Goal: Information Seeking & Learning: Learn about a topic

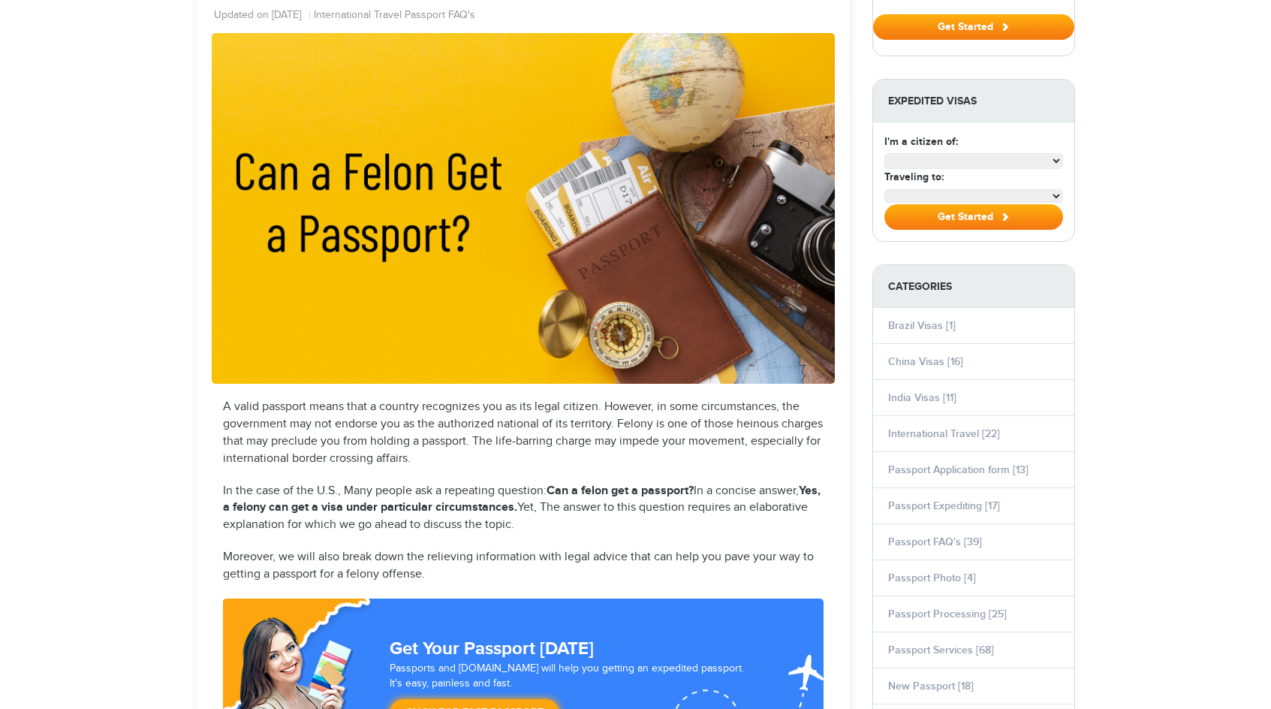
select select "**********"
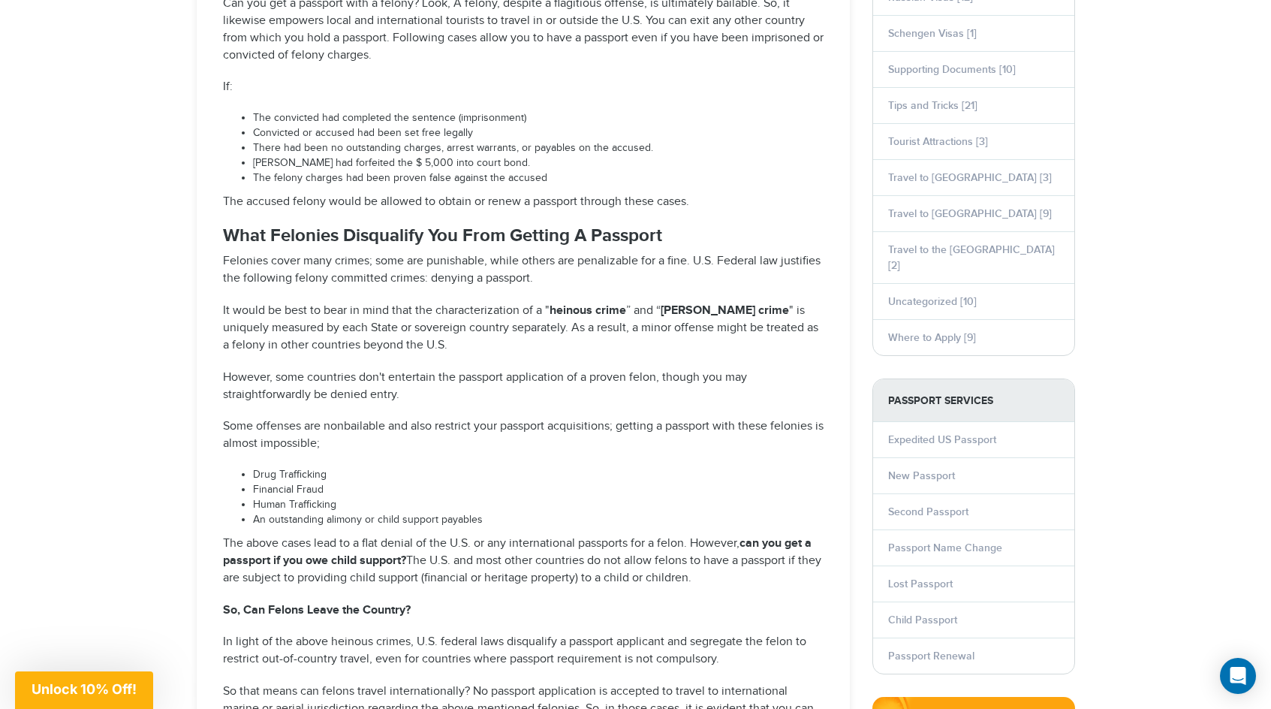
scroll to position [1091, 0]
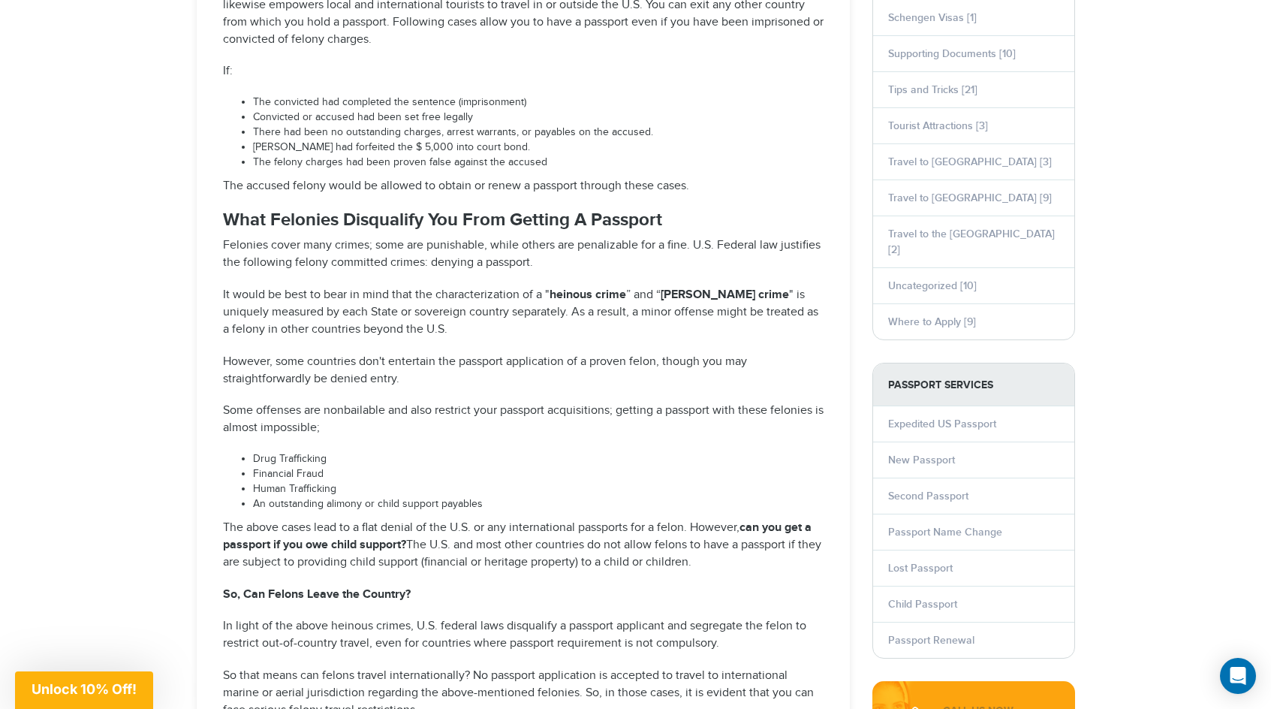
click at [438, 402] on p "Some offenses are nonbailable and also restrict your passport acquisitions; get…" at bounding box center [523, 419] width 601 height 35
click at [402, 409] on p "Some offenses are nonbailable and also restrict your passport acquisitions; get…" at bounding box center [523, 419] width 601 height 35
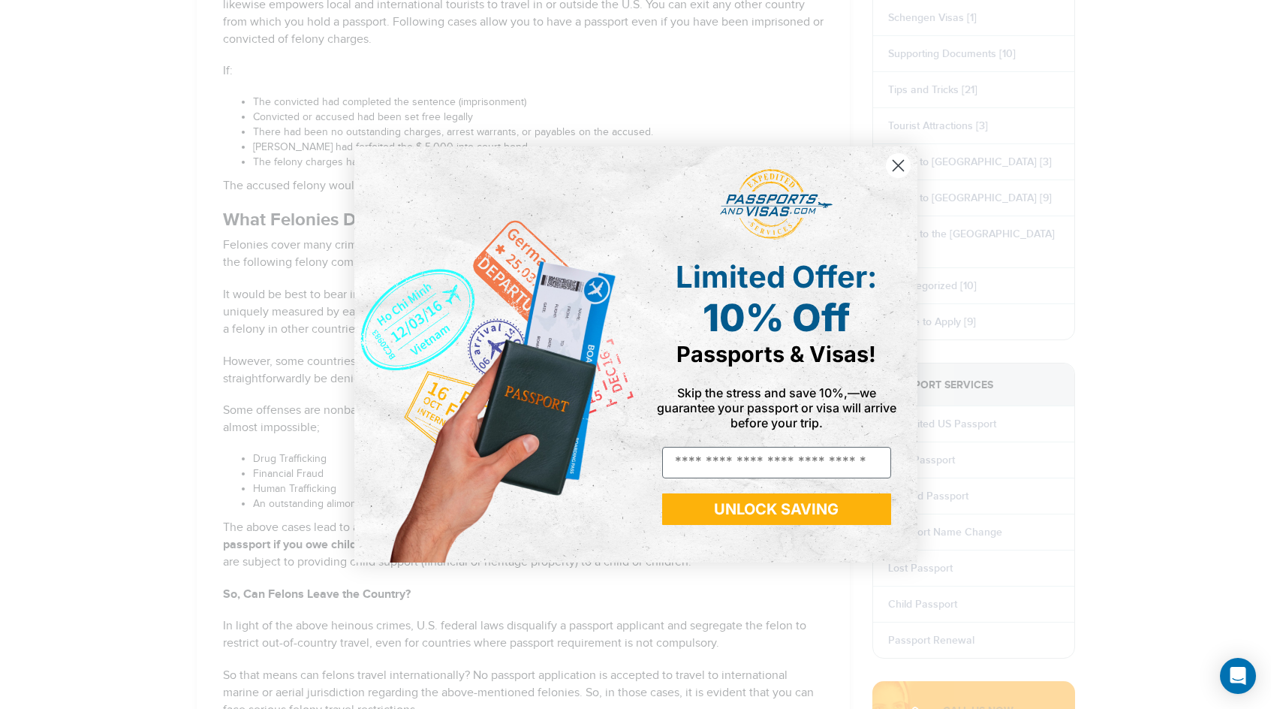
click at [896, 164] on icon "Close dialog" at bounding box center [897, 166] width 11 height 11
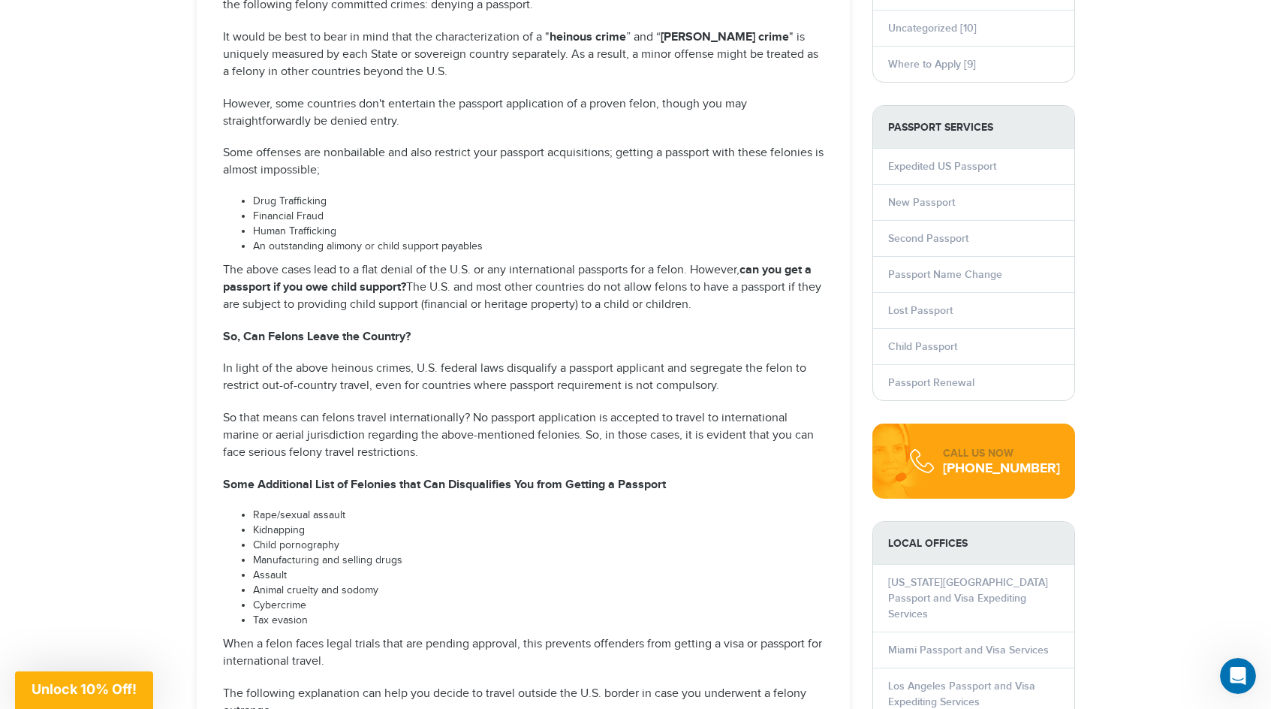
scroll to position [1371, 0]
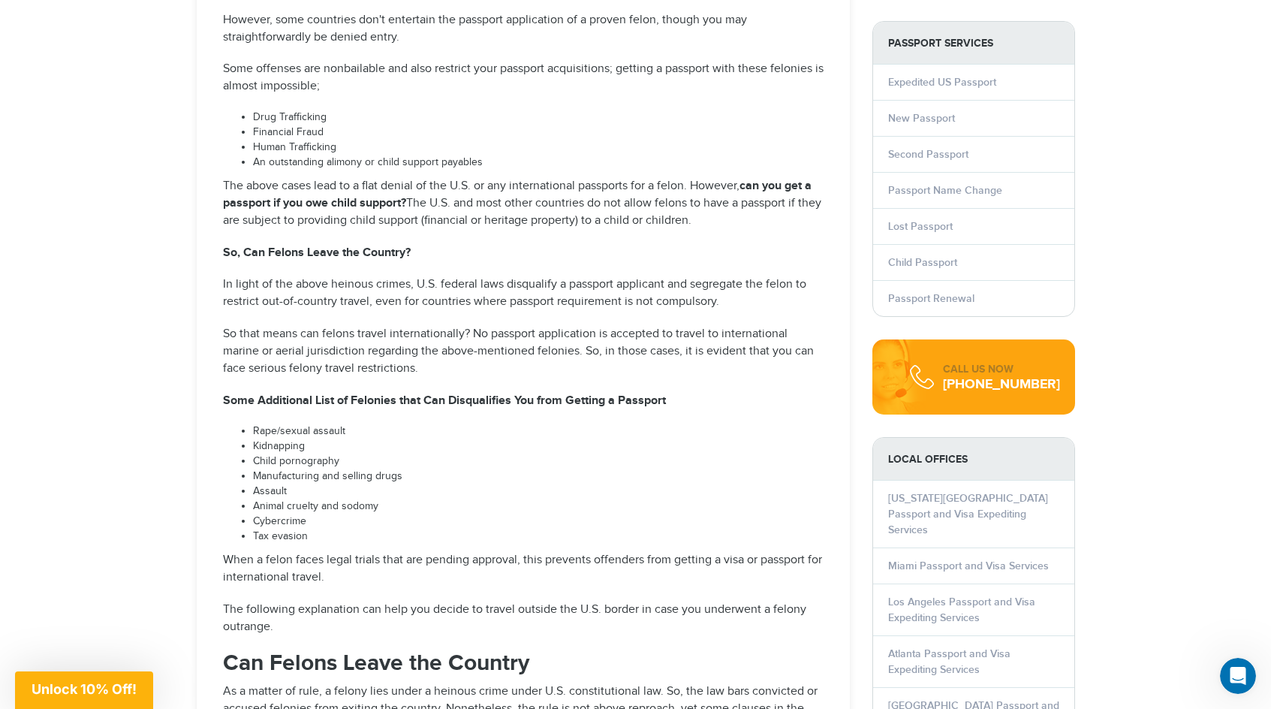
scroll to position [1436, 0]
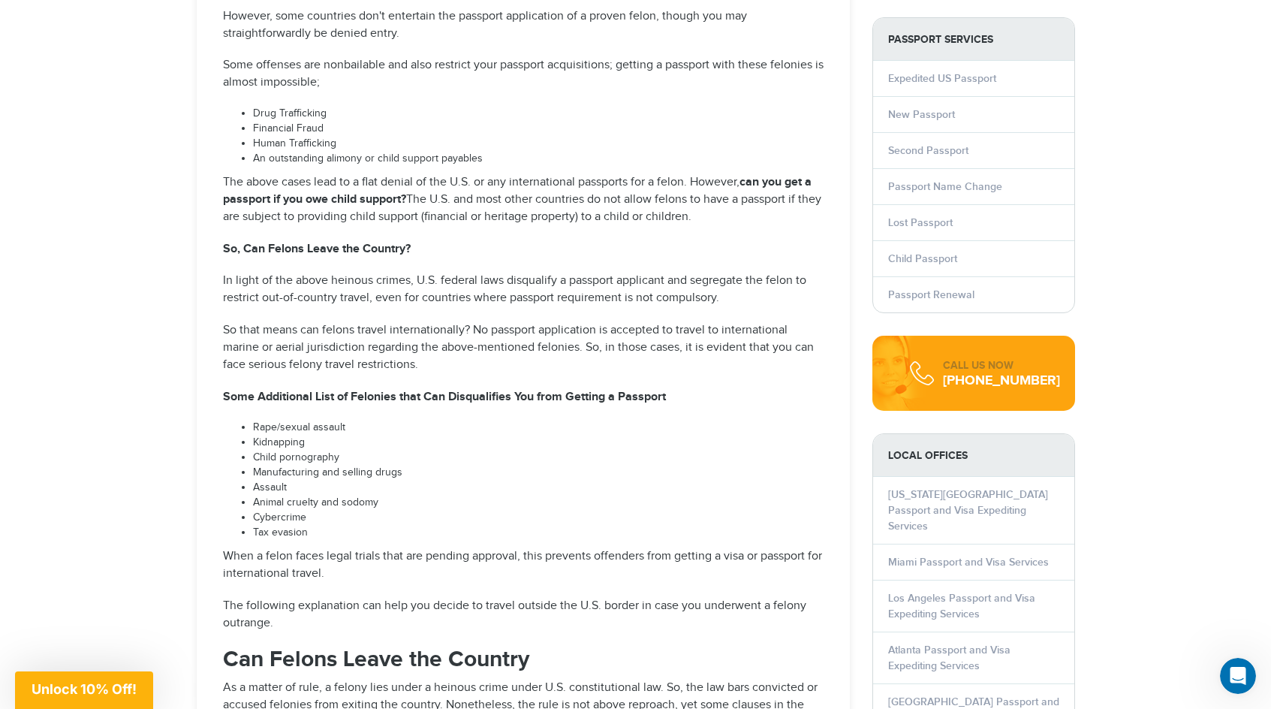
click at [369, 450] on li "Child pornography" at bounding box center [538, 457] width 570 height 15
click at [374, 420] on li "Rape/sexual assault" at bounding box center [538, 427] width 570 height 15
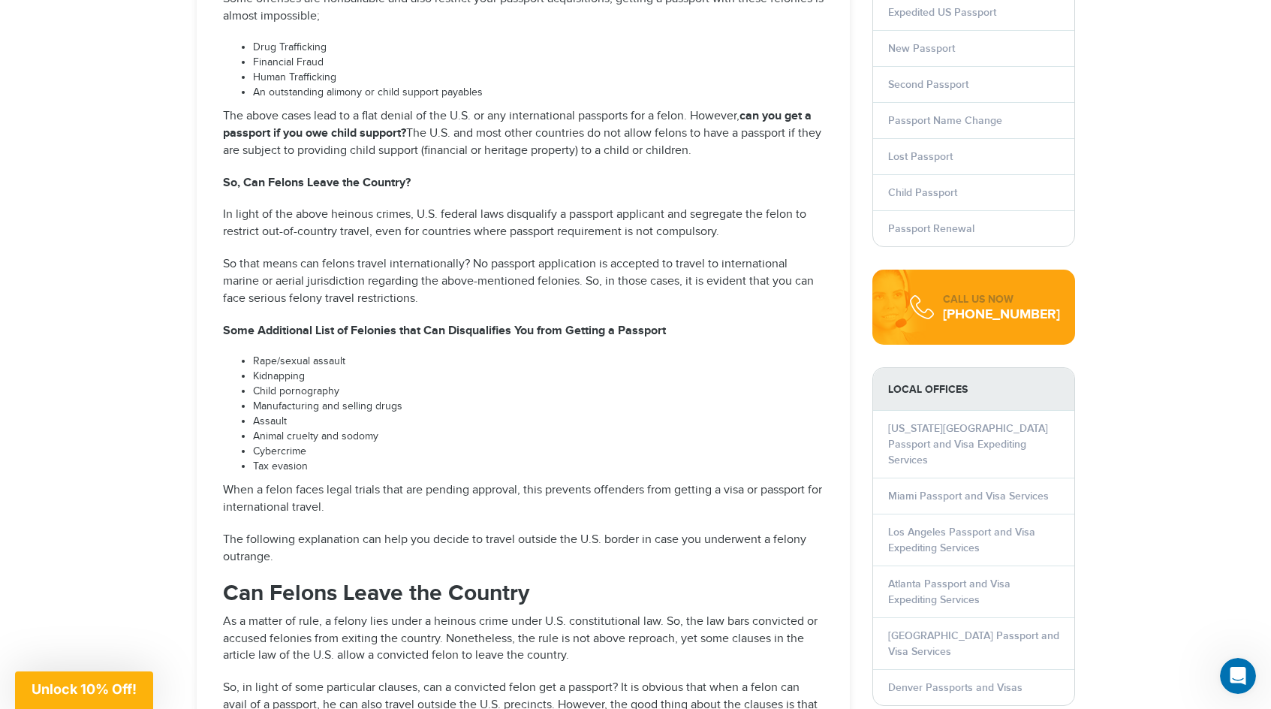
click at [391, 429] on li "Animal cruelty and sodomy" at bounding box center [538, 436] width 570 height 15
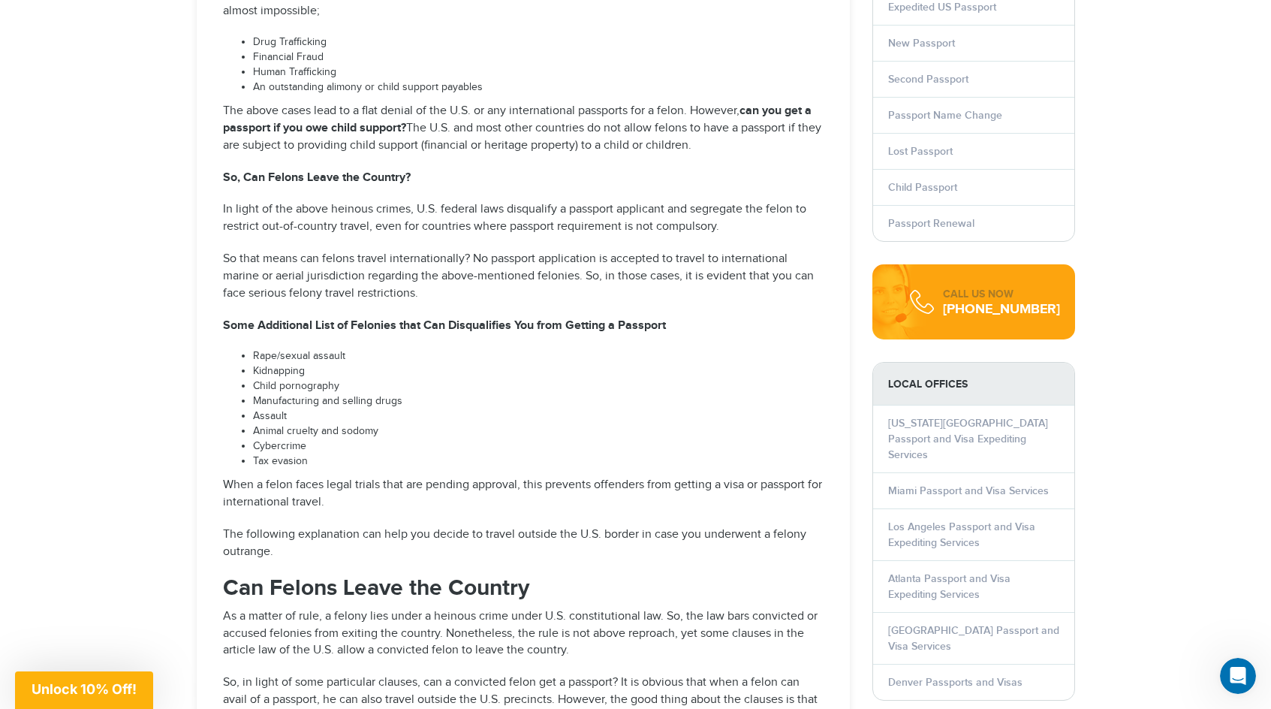
click at [408, 439] on li "Cybercrime" at bounding box center [538, 446] width 570 height 15
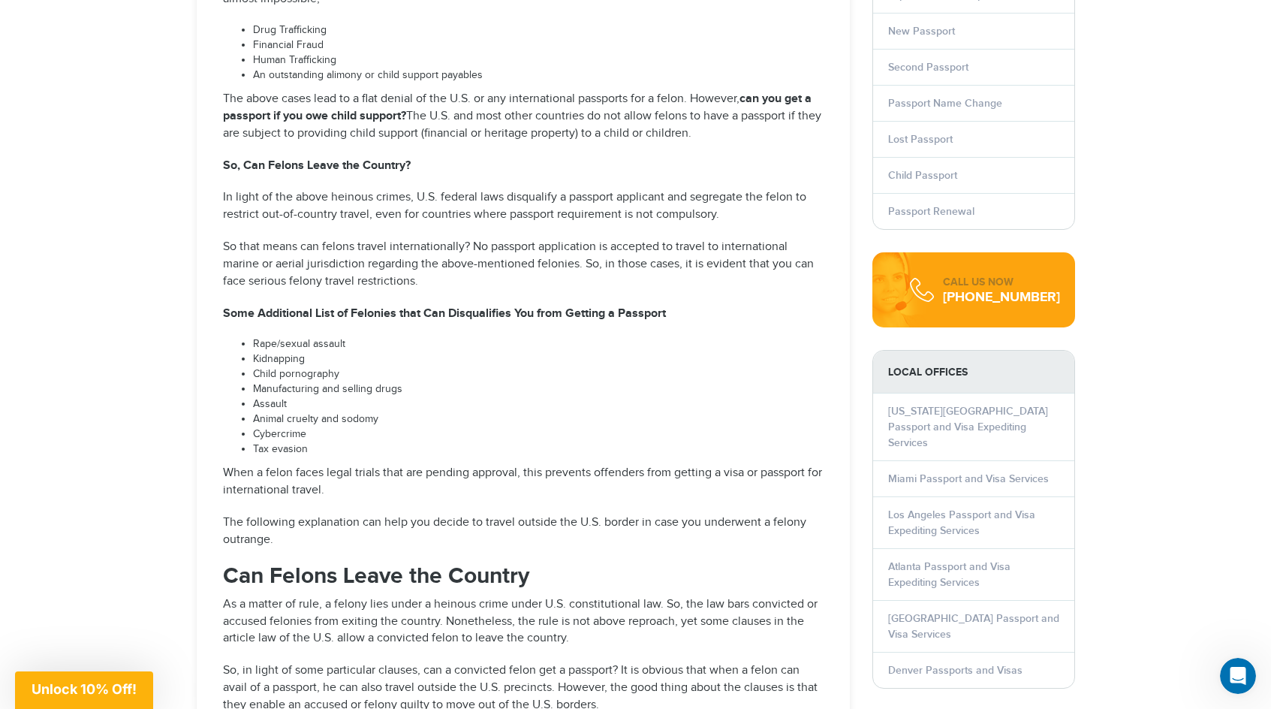
scroll to position [1521, 0]
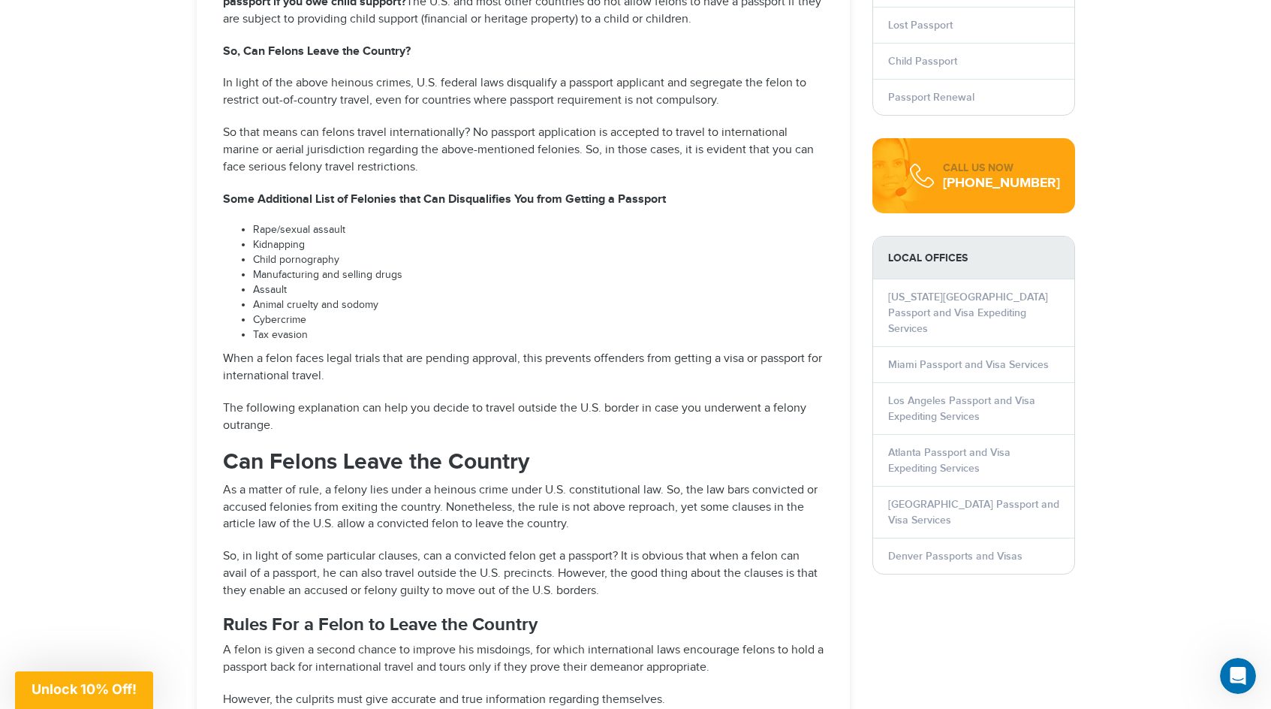
click at [478, 400] on p "The following explanation can help you decide to travel outside the U.S. border…" at bounding box center [523, 417] width 601 height 35
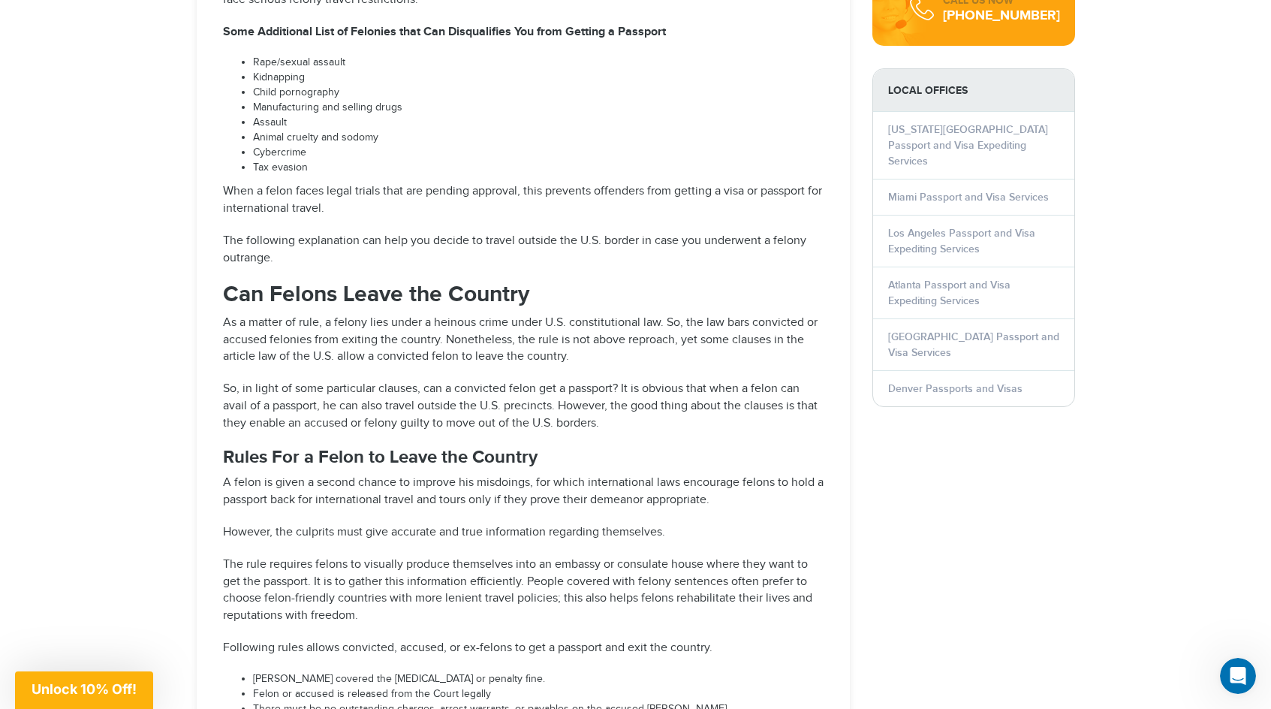
click at [491, 397] on div "A valid passport means that a country recognizes you as its legal citizen. Howe…" at bounding box center [523, 579] width 623 height 3508
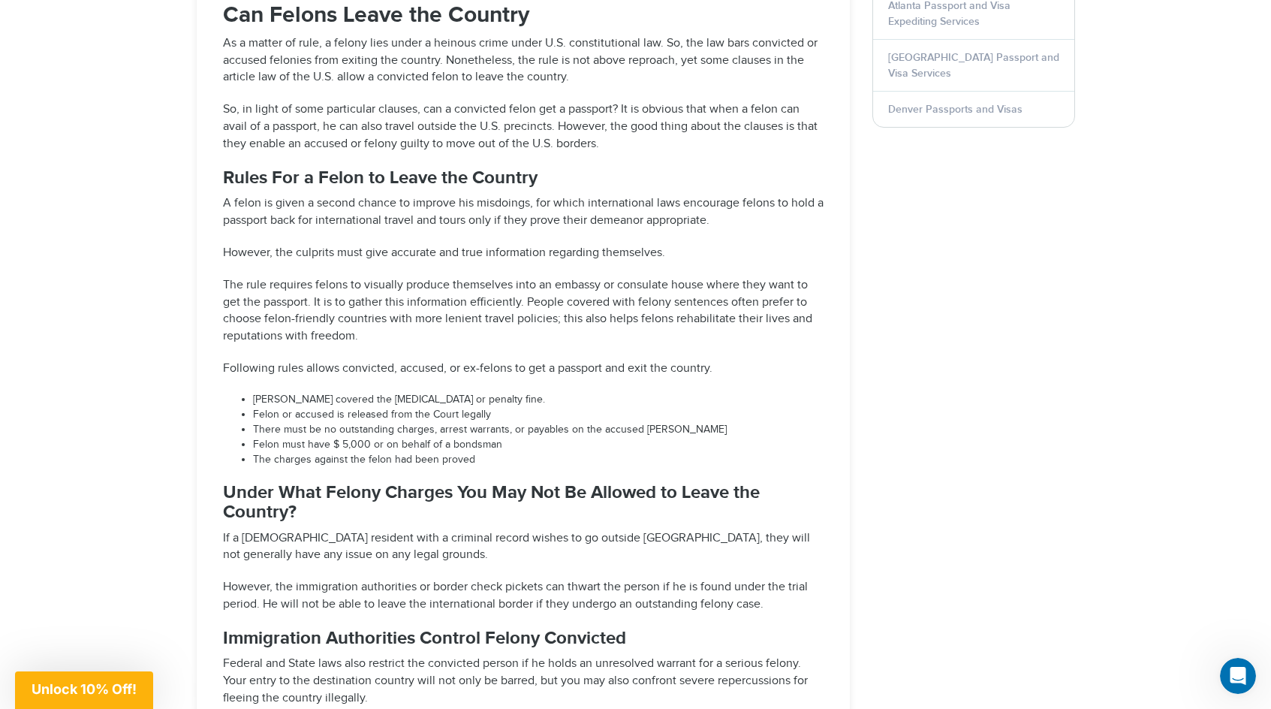
scroll to position [2097, 0]
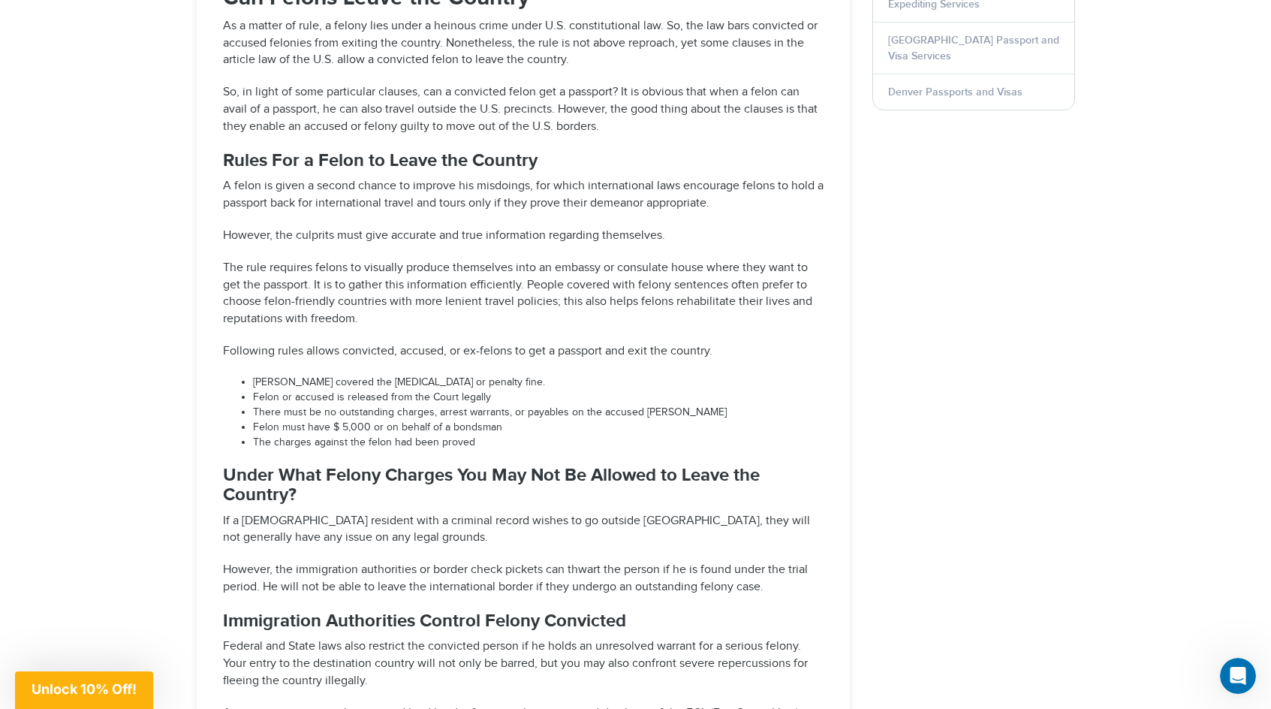
click at [525, 513] on p "If a [DEMOGRAPHIC_DATA] resident with a criminal record wishes to go outside [G…" at bounding box center [523, 530] width 601 height 35
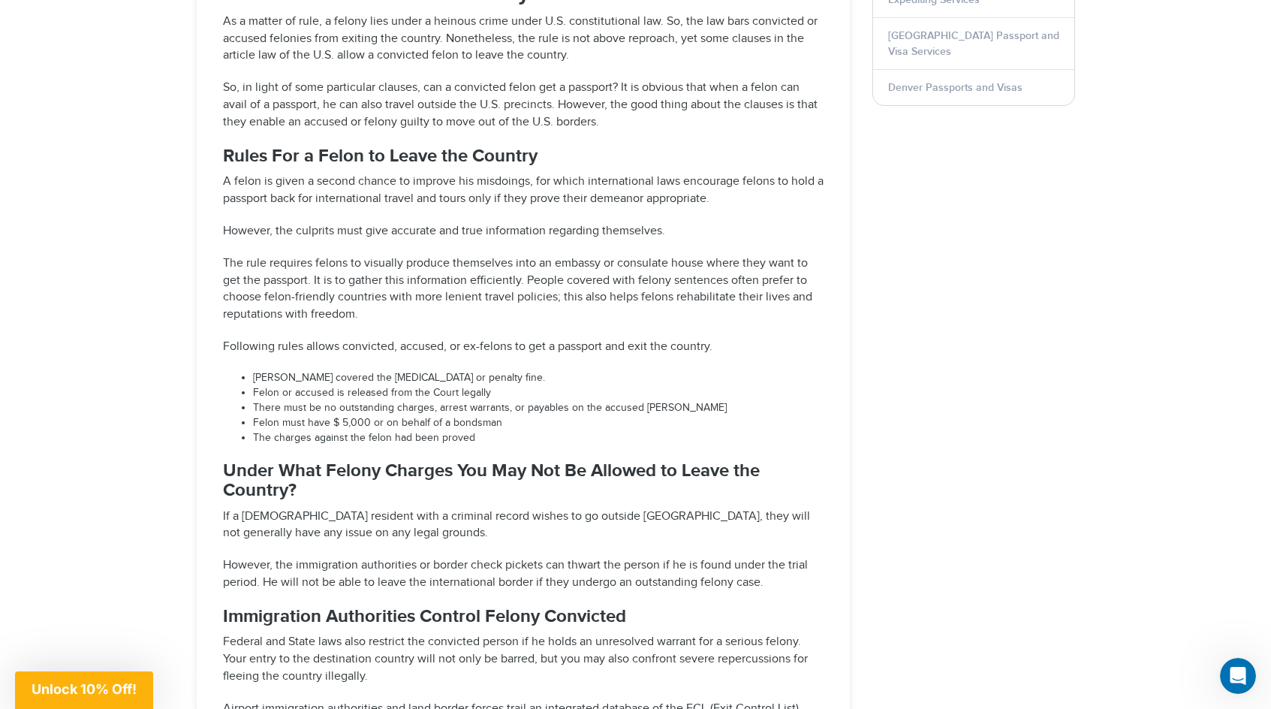
scroll to position [2108, 0]
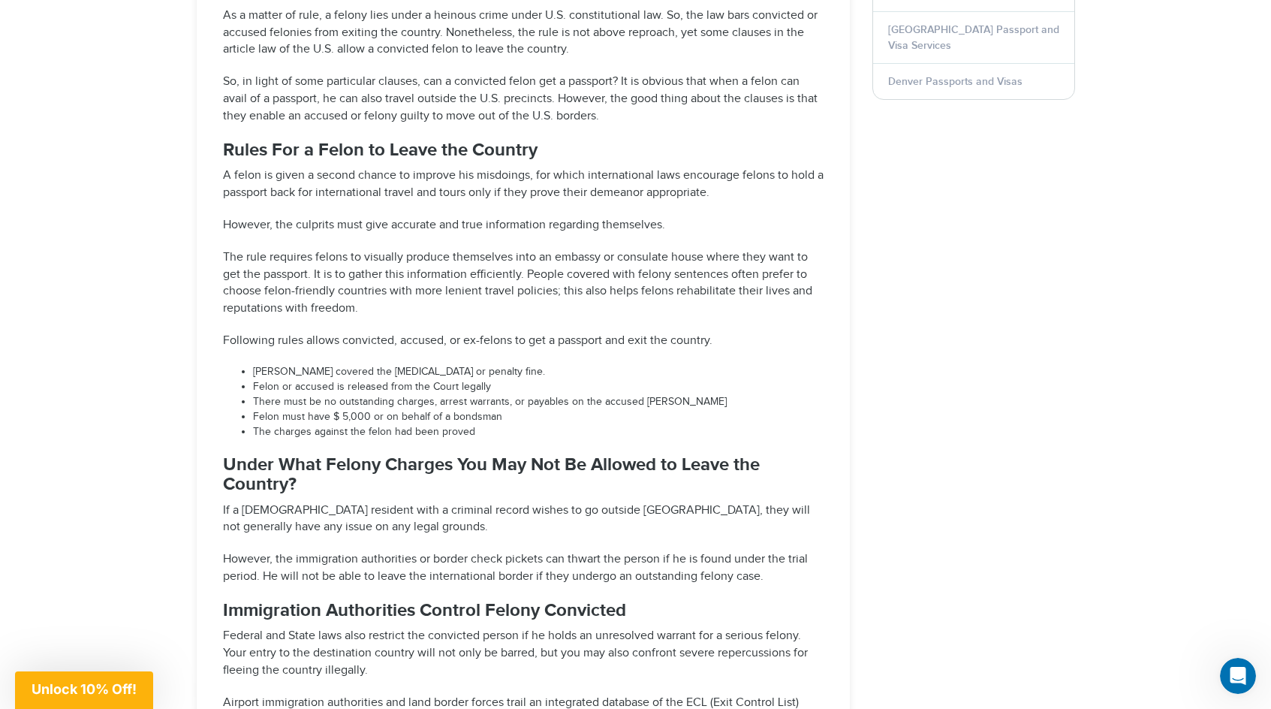
click at [487, 502] on p "If a [DEMOGRAPHIC_DATA] resident with a criminal record wishes to go outside [G…" at bounding box center [523, 519] width 601 height 35
click at [449, 502] on p "If a [DEMOGRAPHIC_DATA] resident with a criminal record wishes to go outside [G…" at bounding box center [523, 519] width 601 height 35
click at [409, 502] on p "If a [DEMOGRAPHIC_DATA] resident with a criminal record wishes to go outside [G…" at bounding box center [523, 519] width 601 height 35
click at [379, 502] on p "If a [DEMOGRAPHIC_DATA] resident with a criminal record wishes to go outside [G…" at bounding box center [523, 519] width 601 height 35
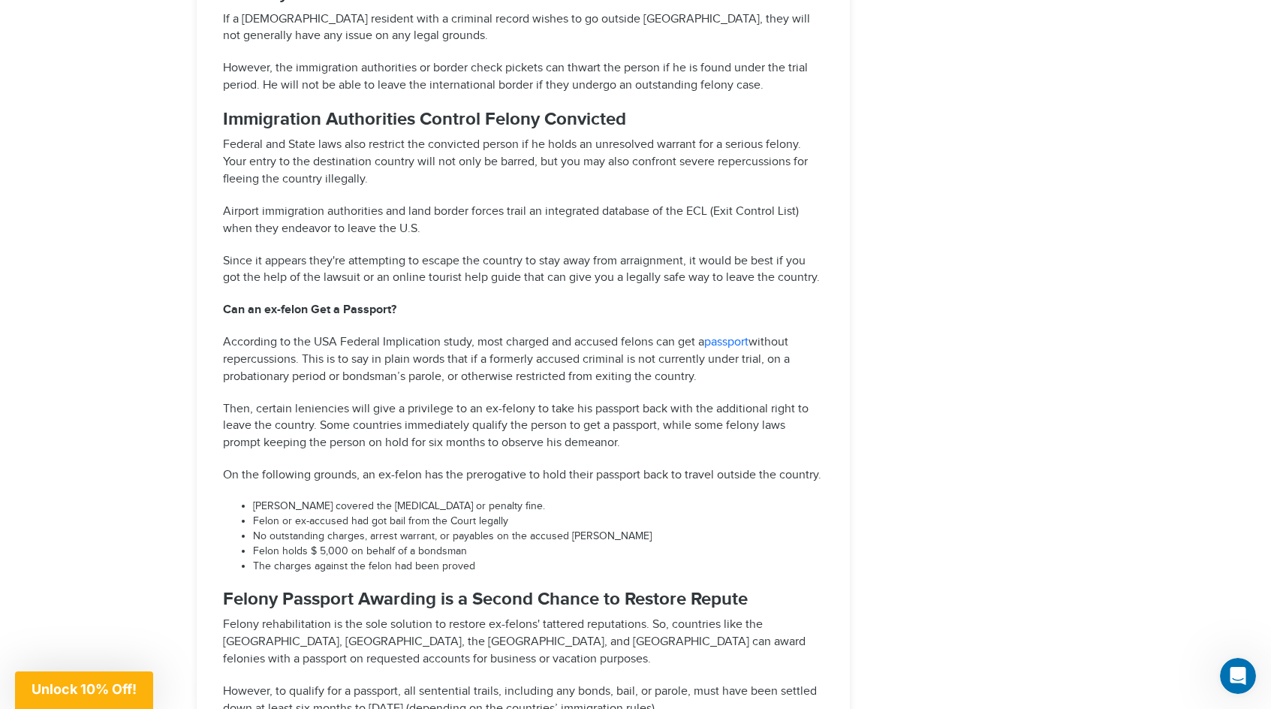
scroll to position [2601, 0]
click at [407, 465] on p "On the following grounds, an ex-felon has the prerogative to hold their passpor…" at bounding box center [523, 473] width 601 height 17
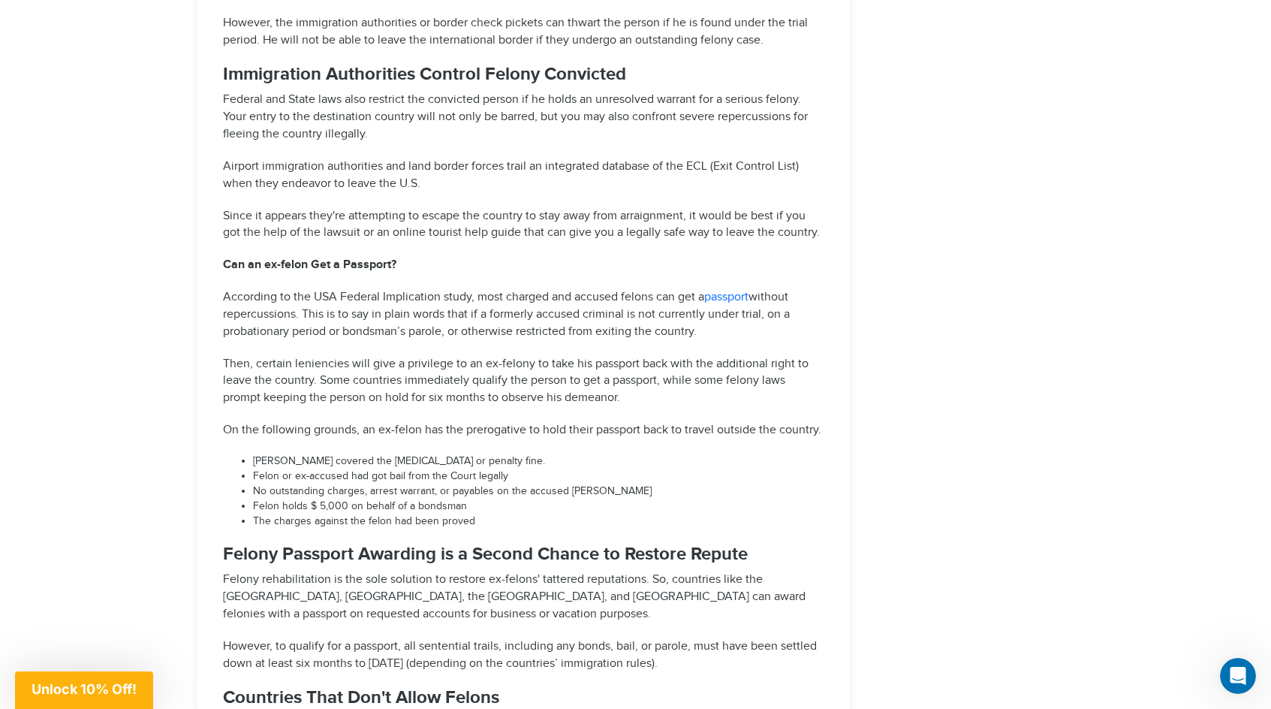
scroll to position [2645, 0]
click at [418, 468] on li "Felon or ex-accused had got bail from the Court legally" at bounding box center [538, 475] width 570 height 15
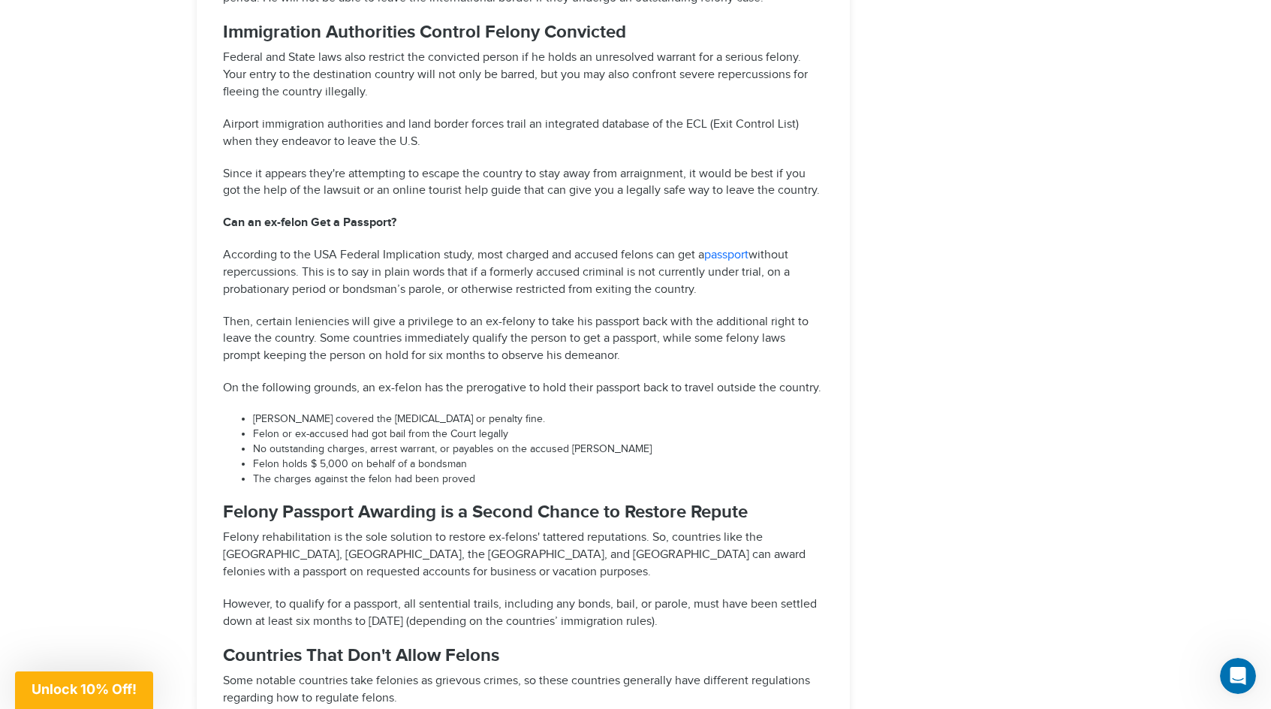
click at [417, 457] on li "Felon holds $ 5,000 on behalf of a bondsman" at bounding box center [538, 464] width 570 height 15
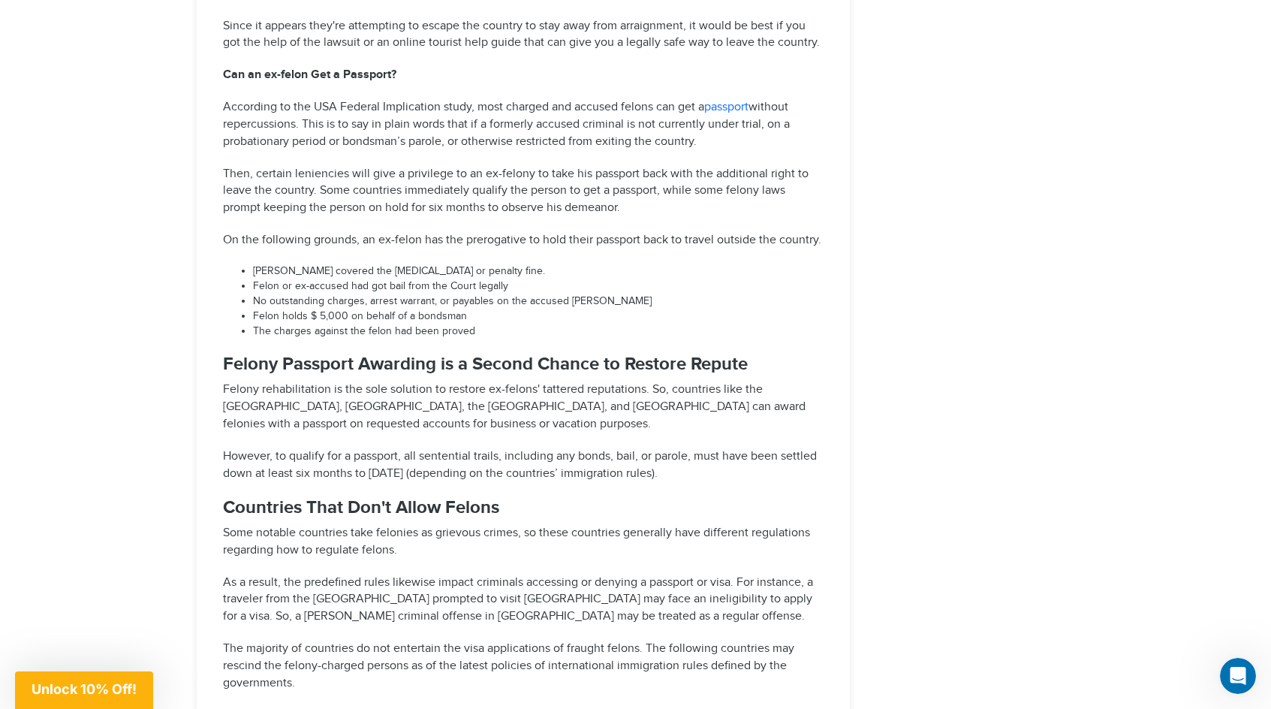
click at [450, 496] on strong "Countries That Don't Allow Felons" at bounding box center [361, 507] width 276 height 22
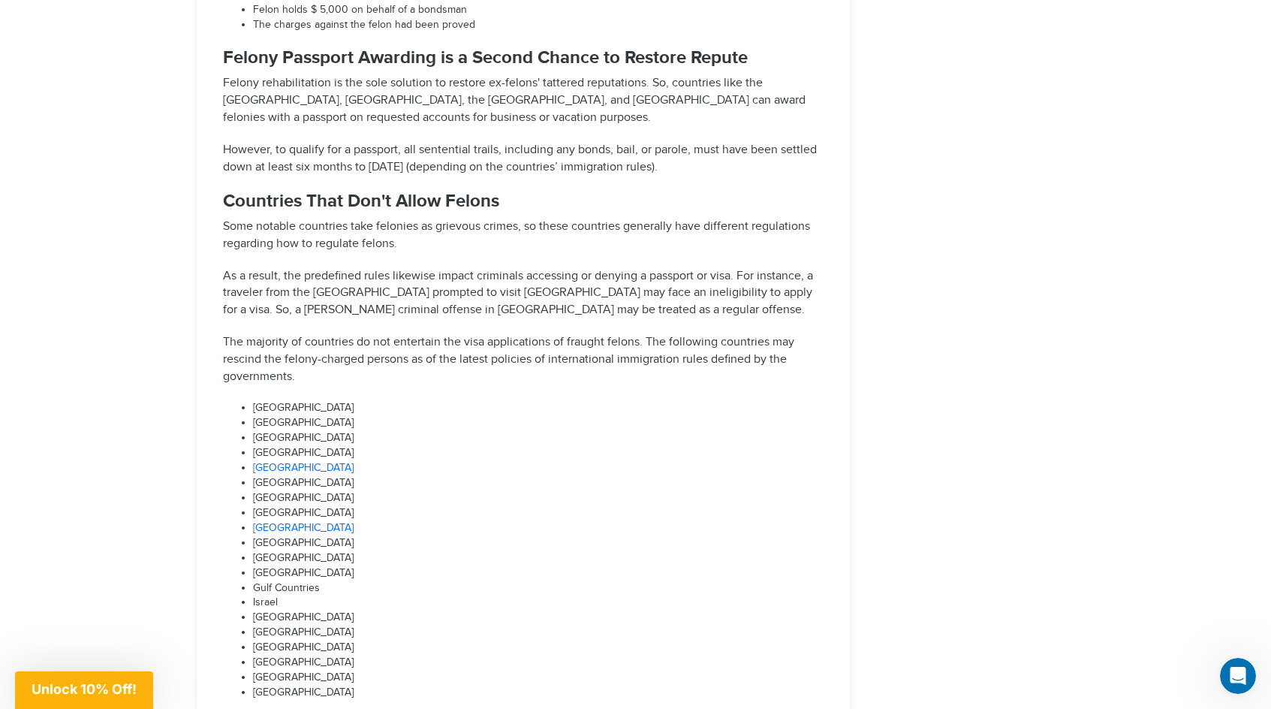
scroll to position [3199, 0]
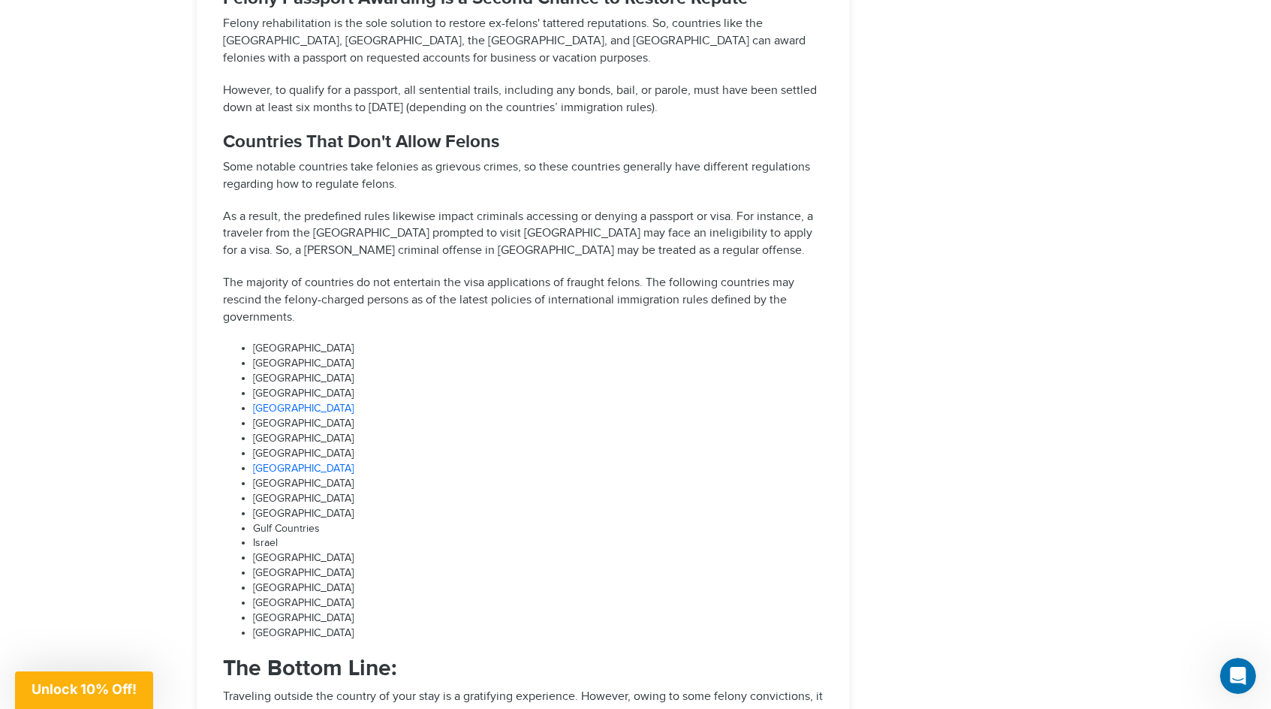
click at [436, 536] on li "Israel" at bounding box center [538, 543] width 570 height 15
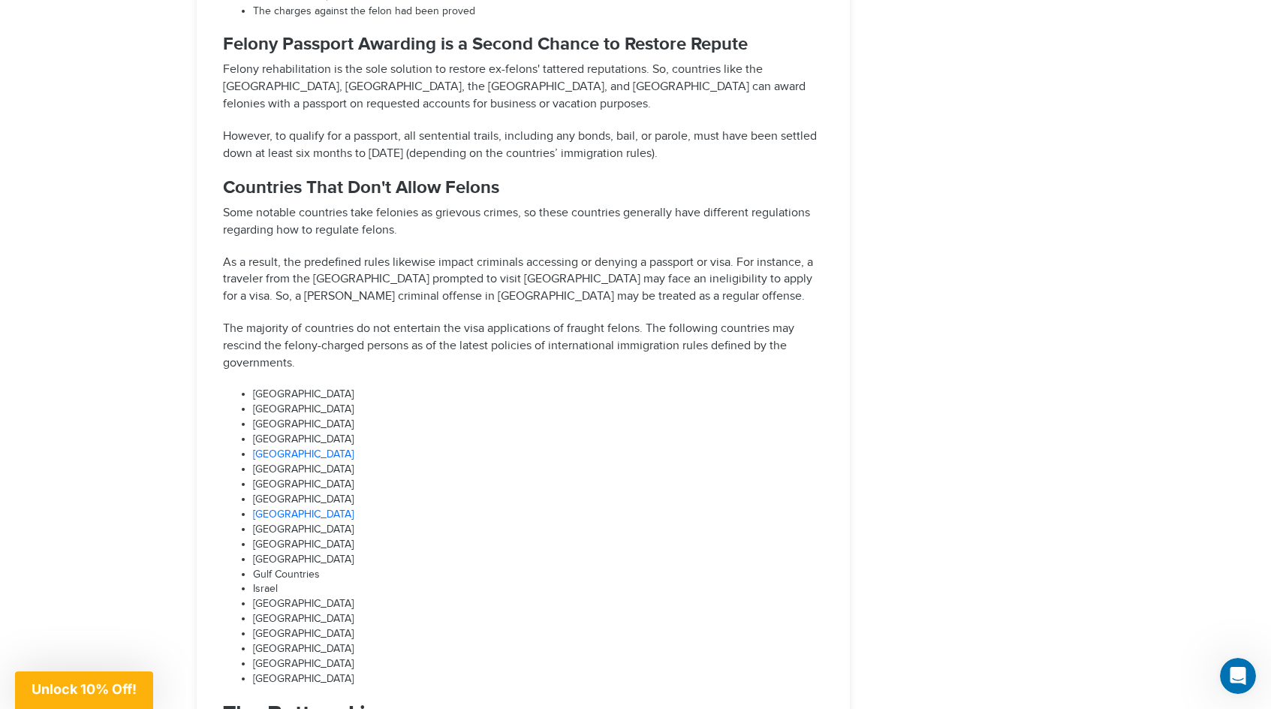
scroll to position [3149, 0]
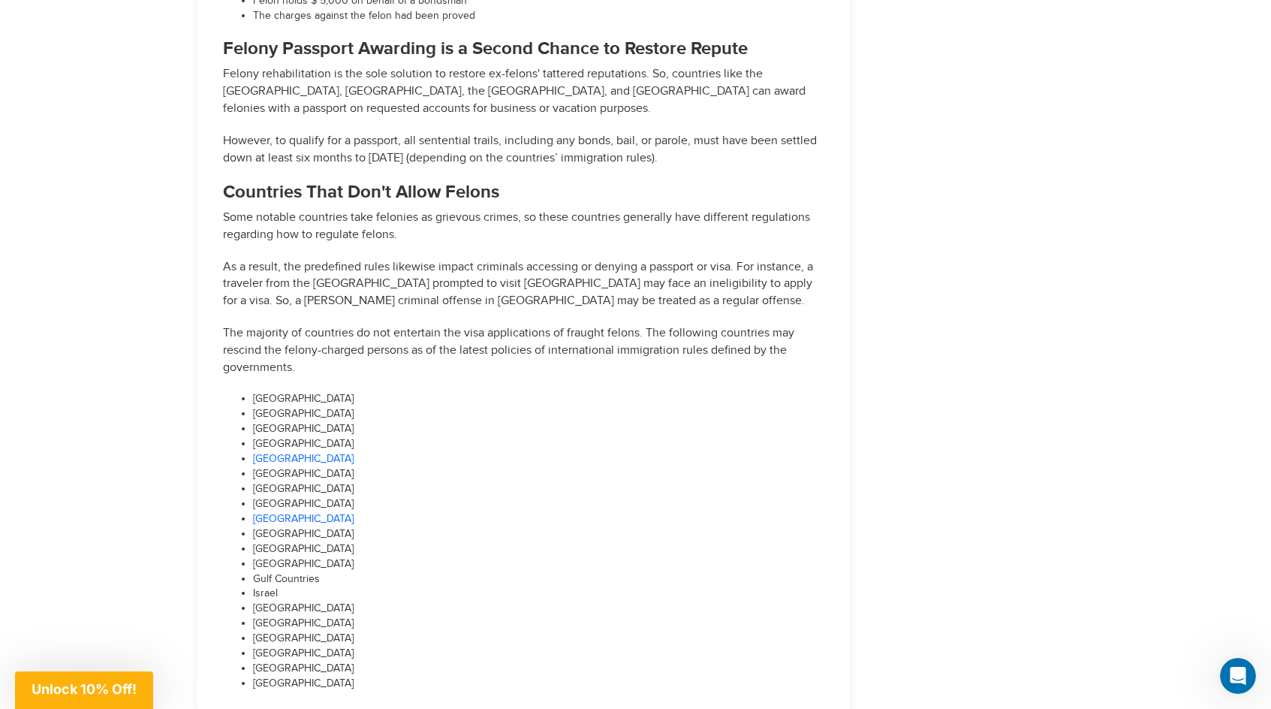
click at [421, 497] on li "[GEOGRAPHIC_DATA]" at bounding box center [538, 504] width 570 height 15
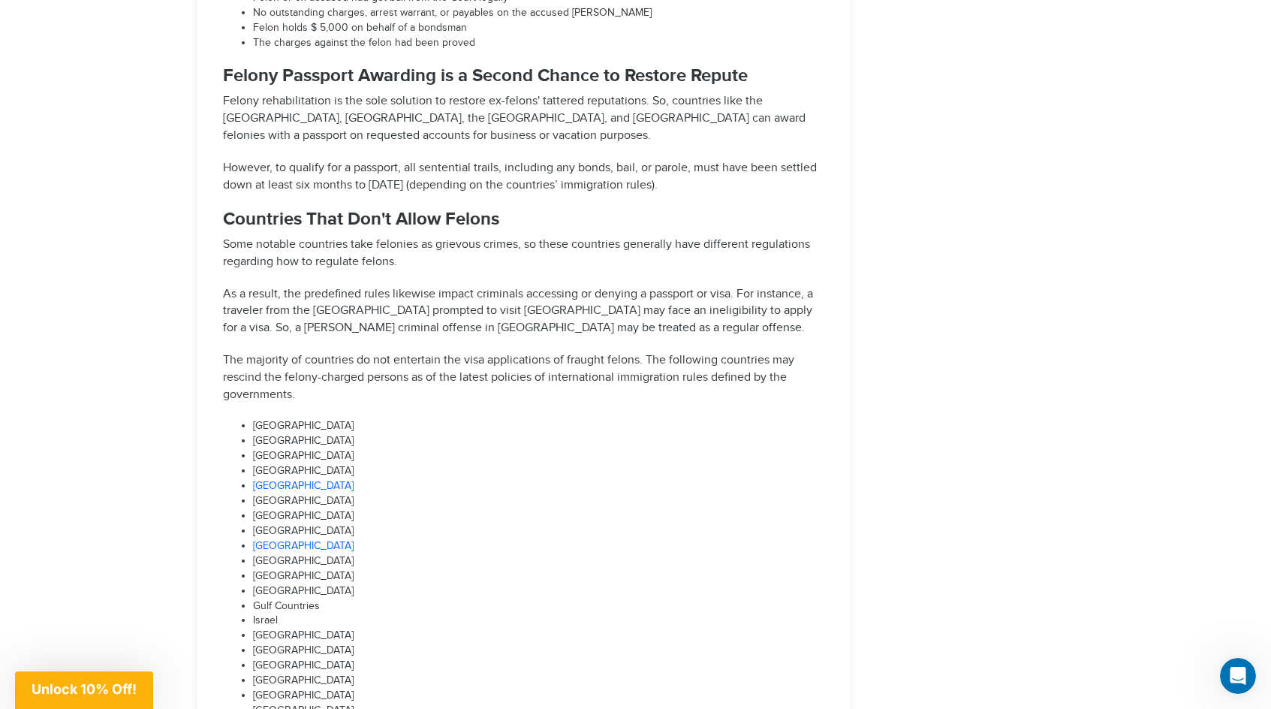
scroll to position [3116, 0]
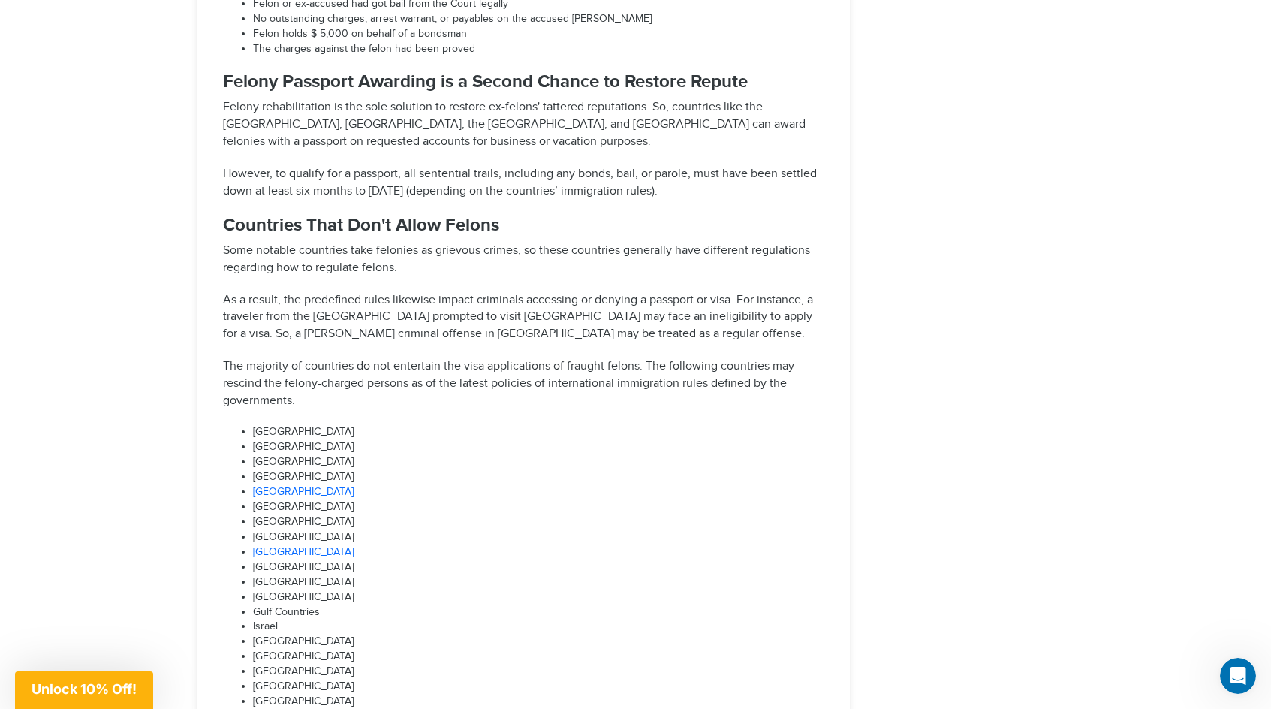
click at [414, 470] on li "[GEOGRAPHIC_DATA]" at bounding box center [538, 477] width 570 height 15
click at [412, 470] on li "[GEOGRAPHIC_DATA]" at bounding box center [538, 477] width 570 height 15
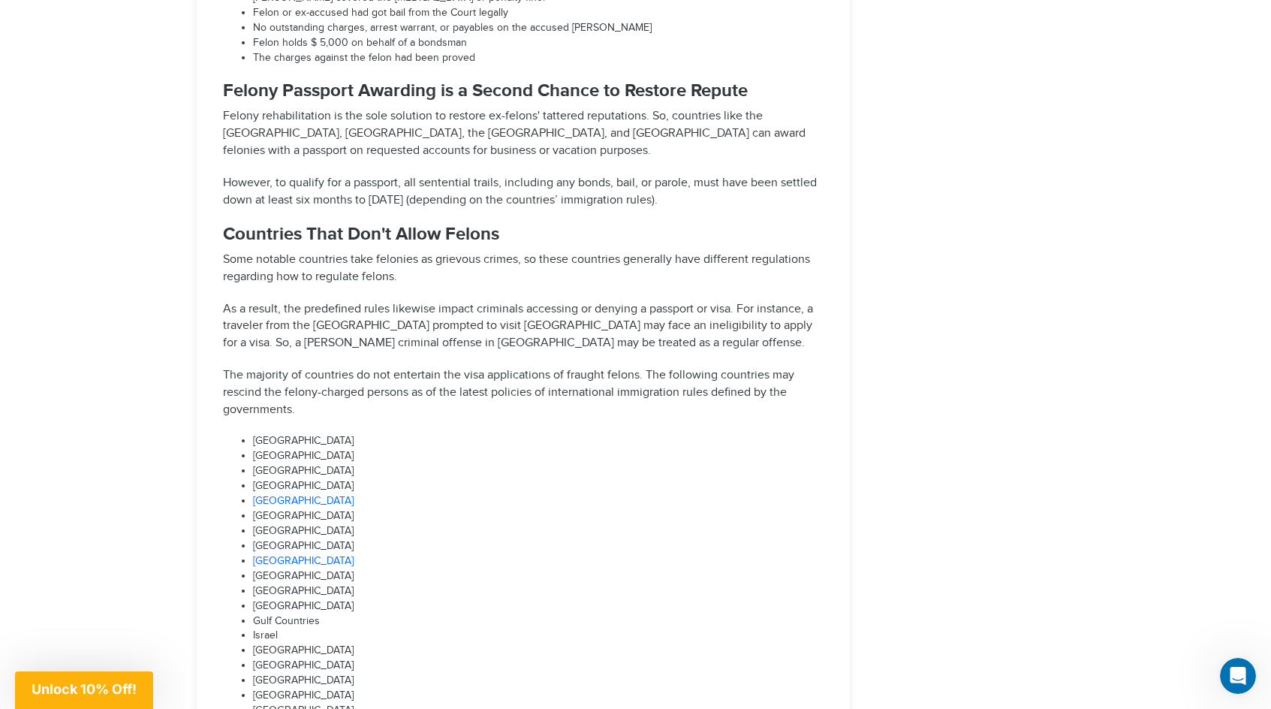
scroll to position [3105, 0]
click at [412, 465] on li "[GEOGRAPHIC_DATA]" at bounding box center [538, 472] width 570 height 15
click at [427, 369] on p "The majority of countries do not entertain the visa applications of fraught fel…" at bounding box center [523, 395] width 601 height 52
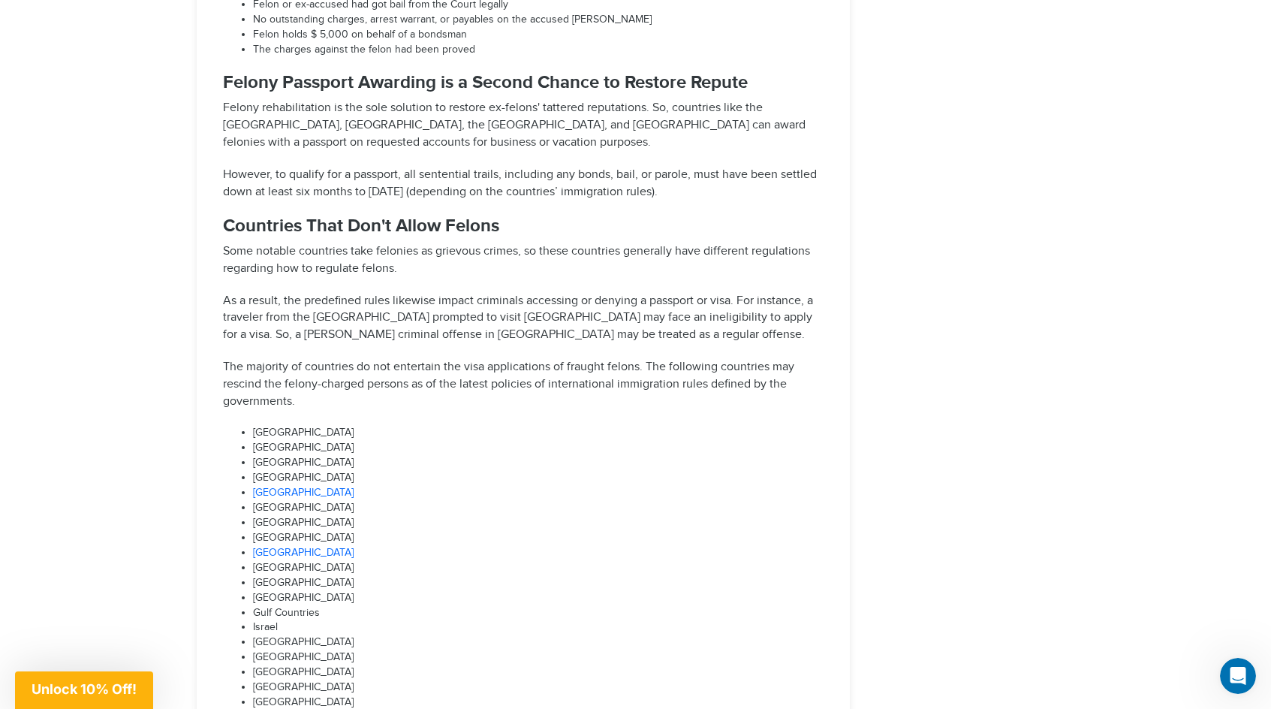
click at [318, 561] on li "[GEOGRAPHIC_DATA]" at bounding box center [538, 568] width 570 height 15
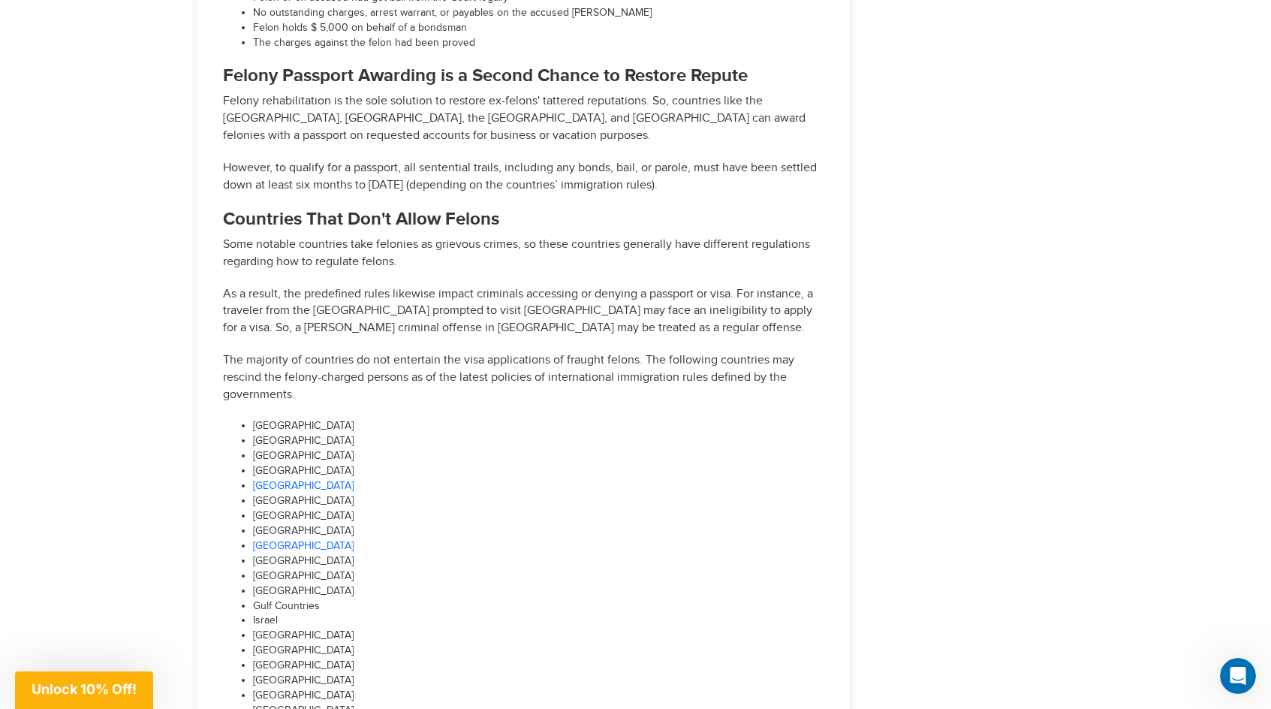
scroll to position [3123, 0]
click at [339, 477] on li "[GEOGRAPHIC_DATA]" at bounding box center [538, 484] width 570 height 15
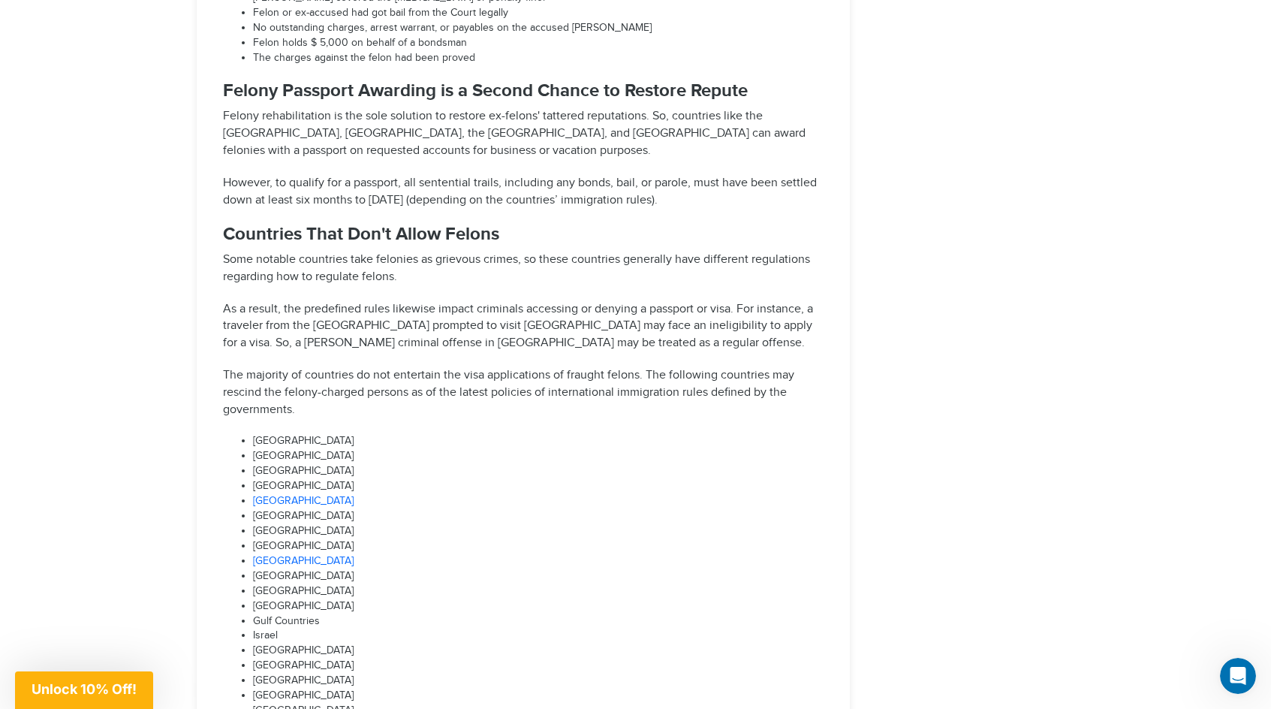
scroll to position [3105, 0]
click at [363, 435] on li "[GEOGRAPHIC_DATA]" at bounding box center [538, 442] width 570 height 15
click at [377, 369] on p "The majority of countries do not entertain the visa applications of fraught fel…" at bounding box center [523, 395] width 601 height 52
click at [402, 303] on p "As a result, the predefined rules likewise impact criminals accessing or denyin…" at bounding box center [523, 329] width 601 height 52
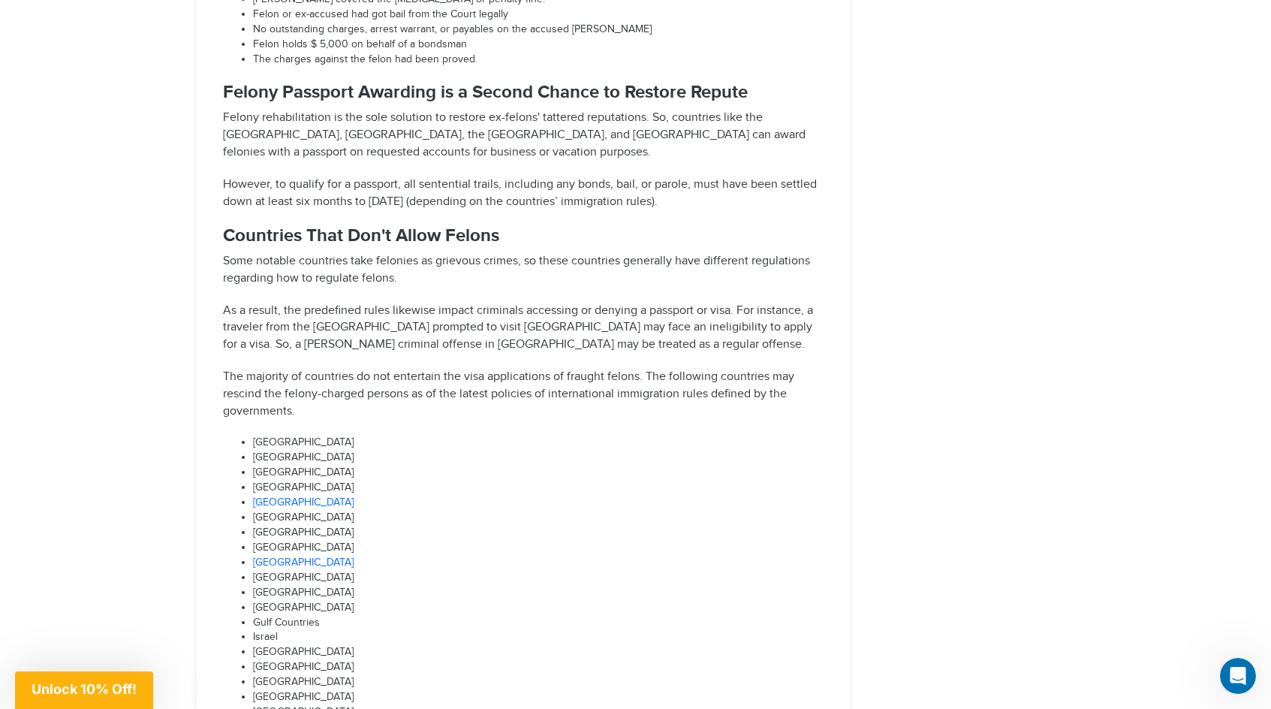
click at [403, 303] on p "As a result, the predefined rules likewise impact criminals accessing or denyin…" at bounding box center [523, 329] width 601 height 52
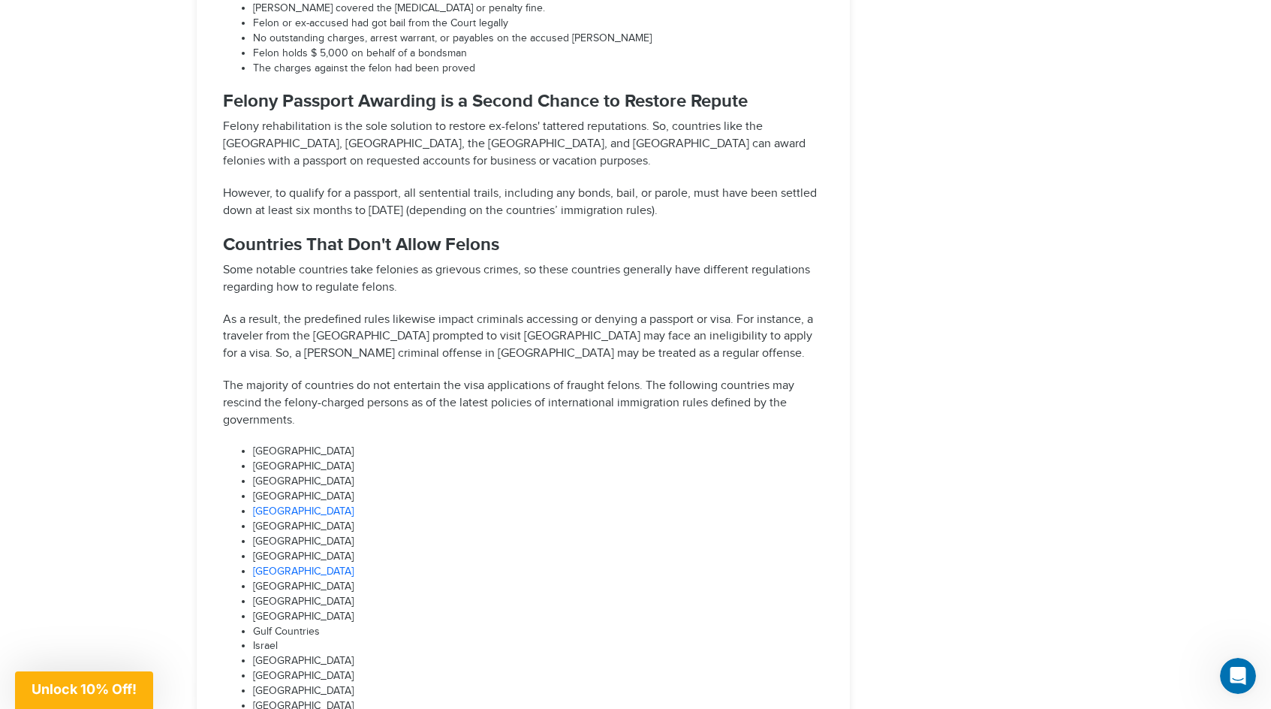
scroll to position [3094, 0]
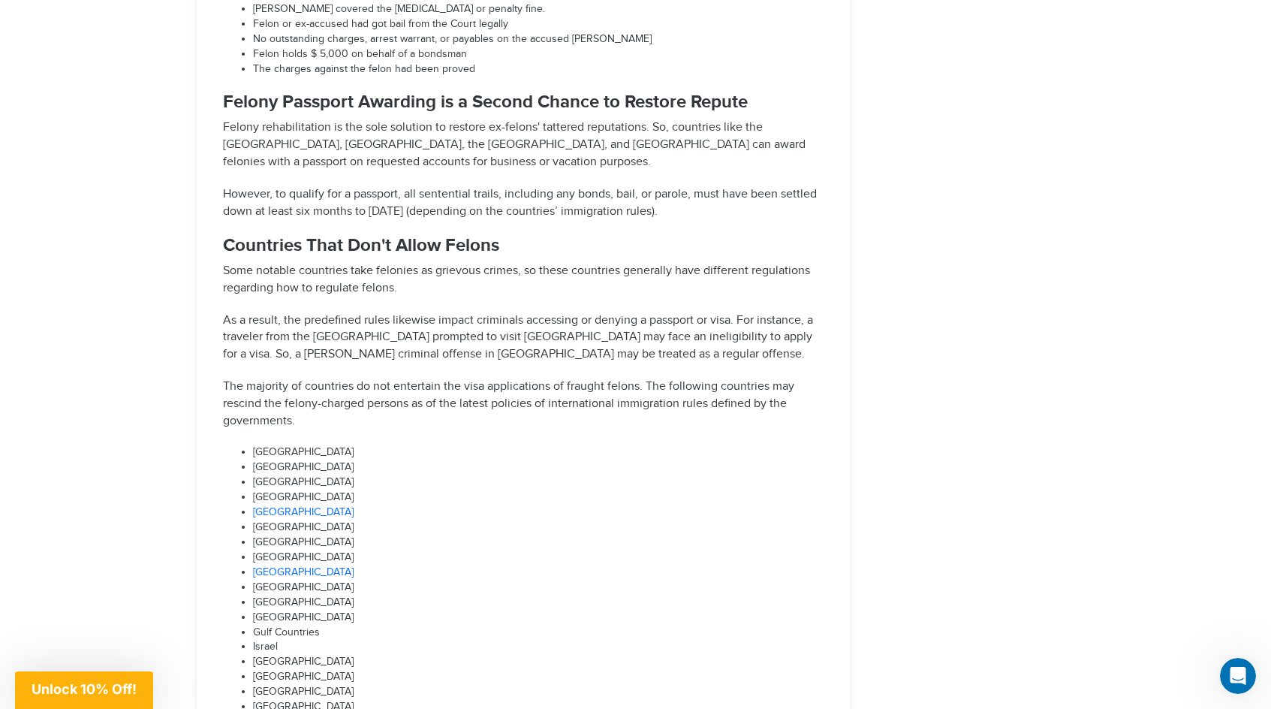
scroll to position [3096, 0]
click at [513, 235] on h3 "Countries That Don't Allow Felons" at bounding box center [523, 245] width 601 height 20
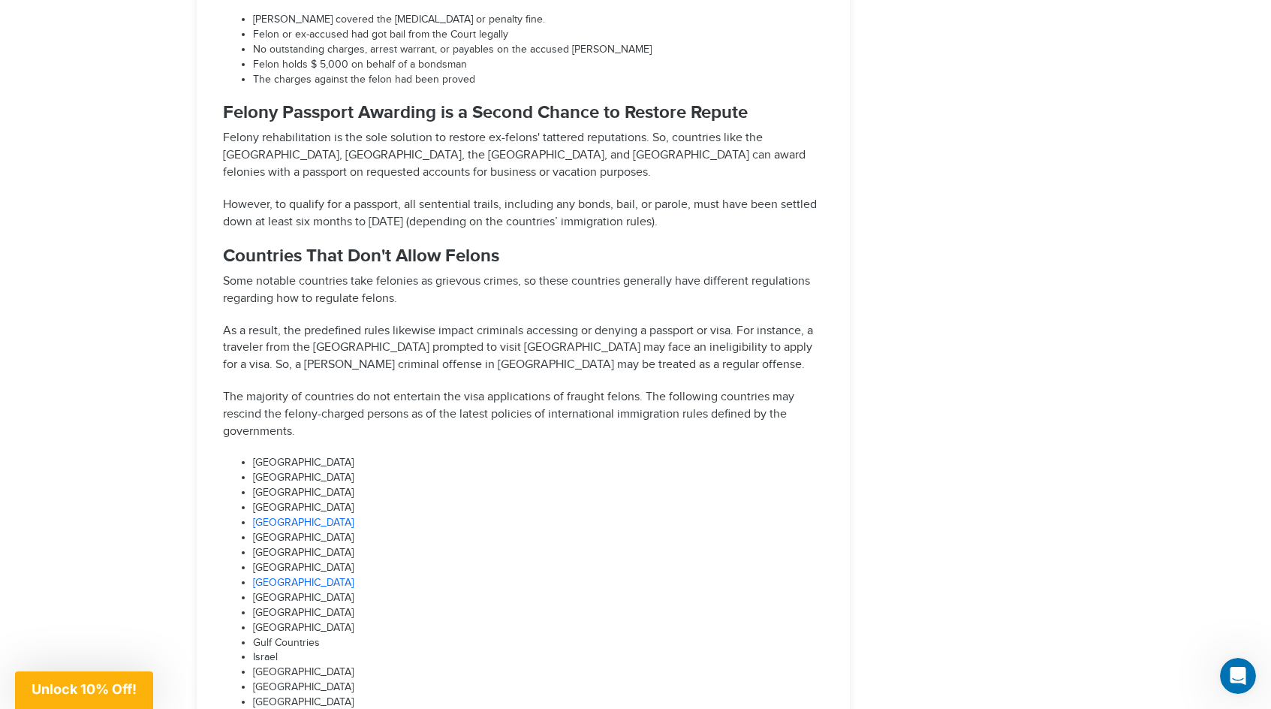
click at [525, 246] on h3 "Countries That Don't Allow Felons" at bounding box center [523, 256] width 601 height 20
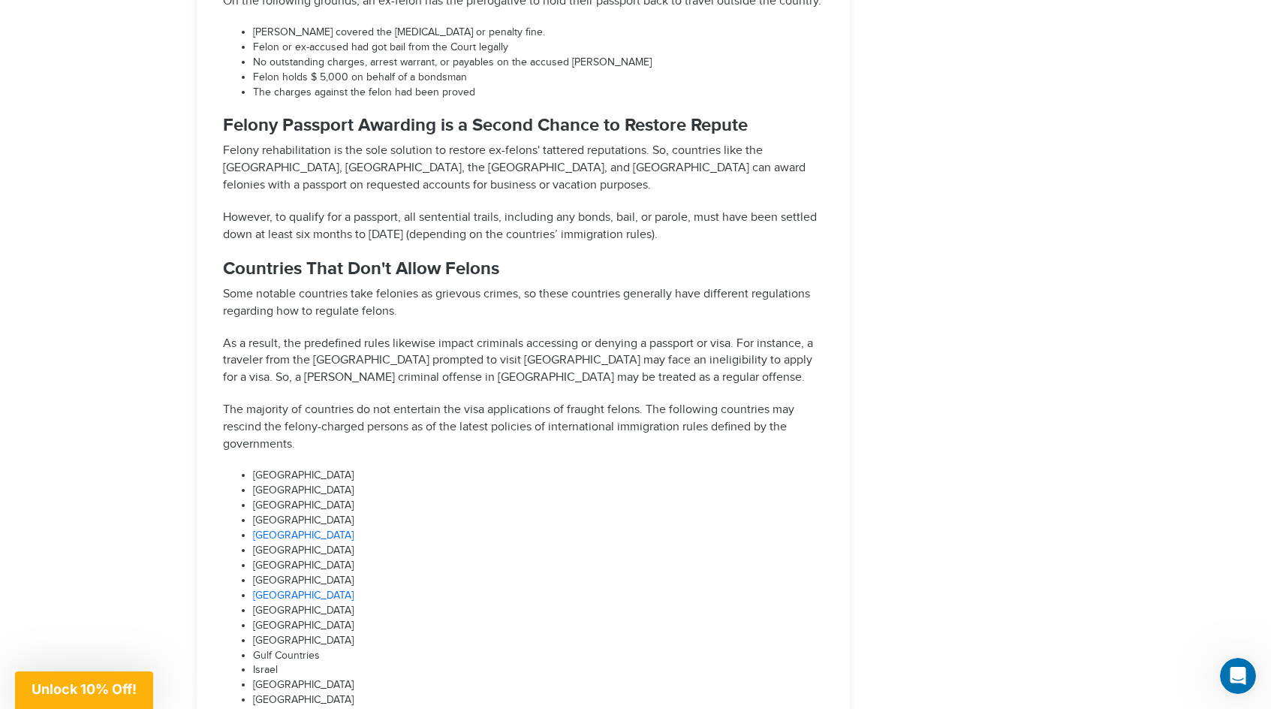
click at [525, 259] on h3 "Countries That Don't Allow Felons" at bounding box center [523, 269] width 601 height 20
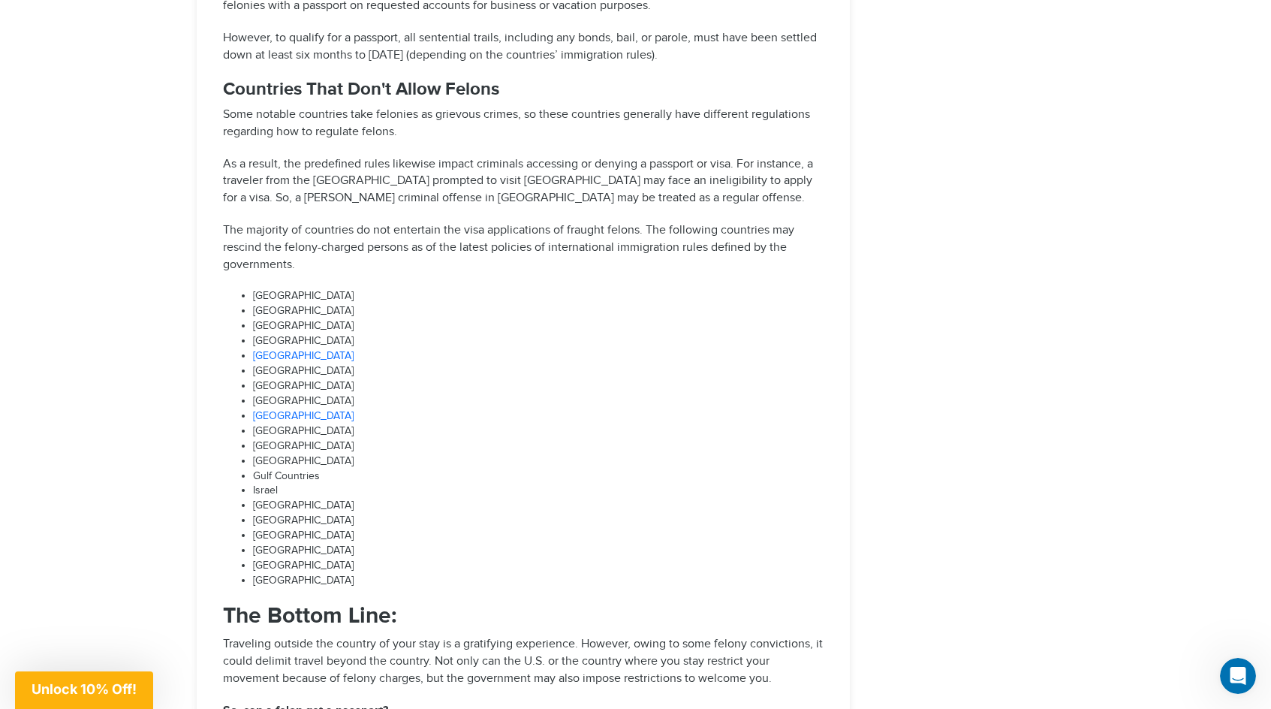
click at [506, 319] on li "[GEOGRAPHIC_DATA]" at bounding box center [538, 326] width 570 height 15
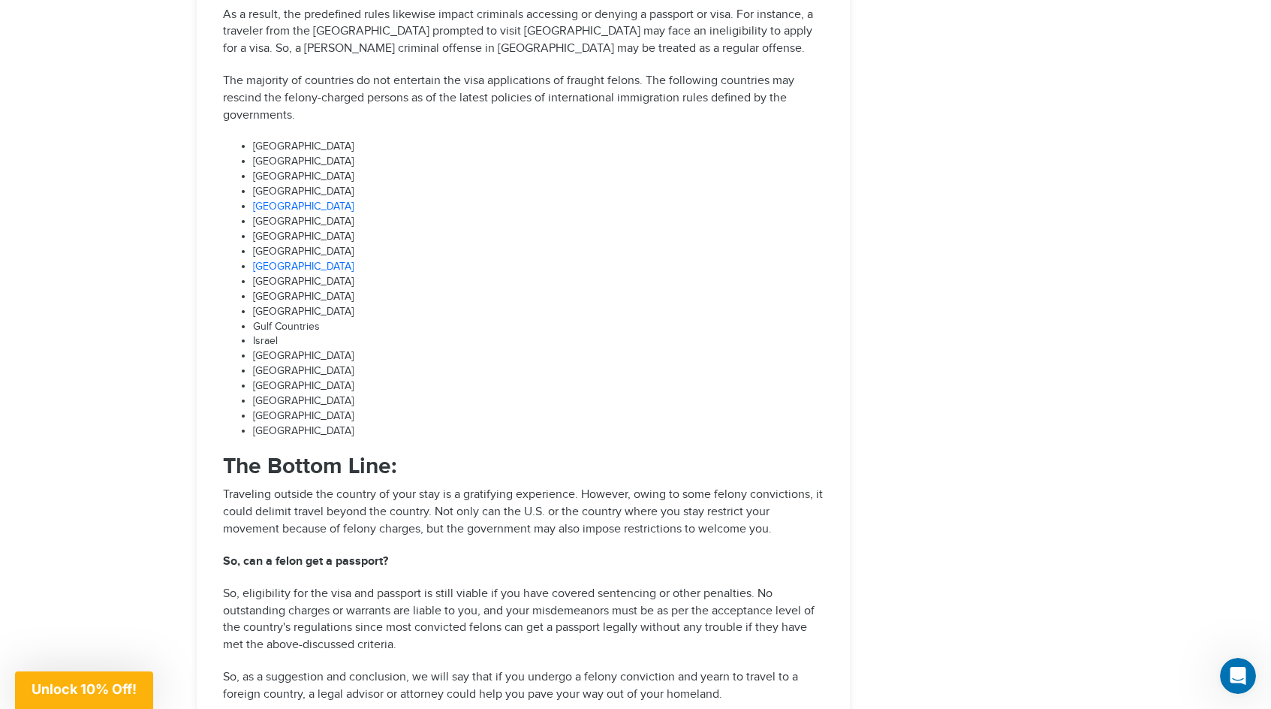
scroll to position [3416, 0]
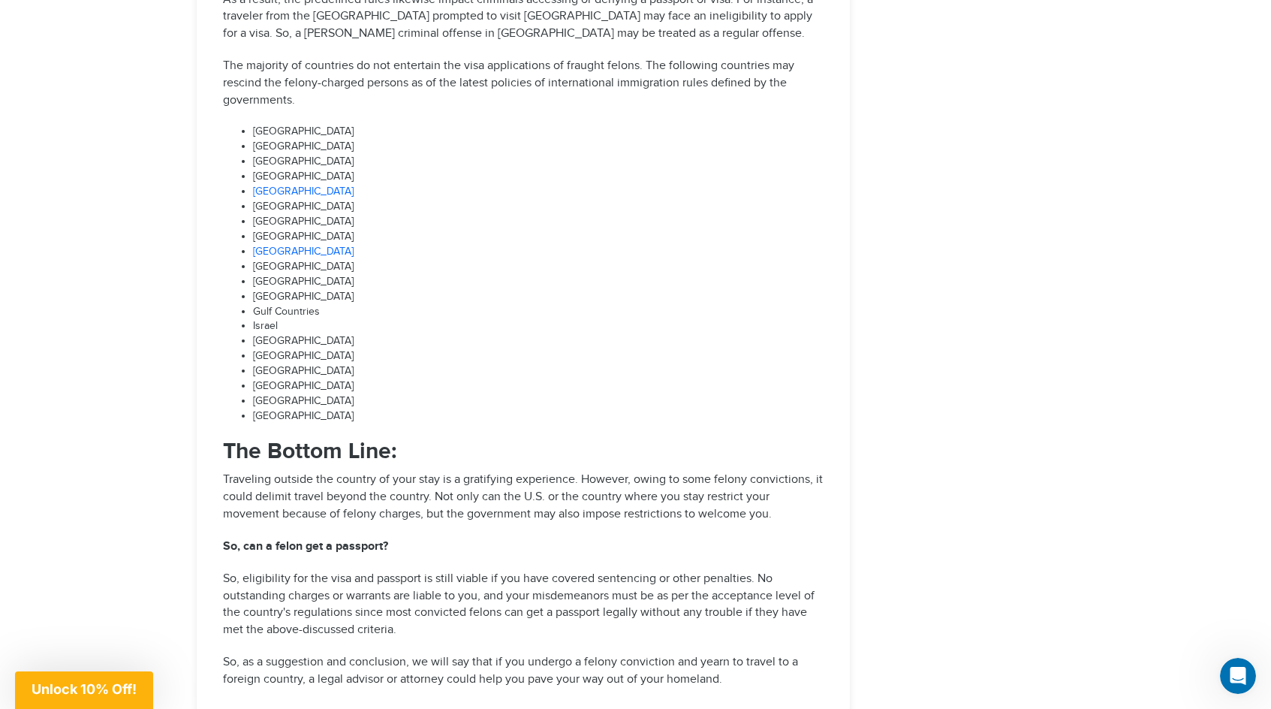
click at [486, 260] on li "[GEOGRAPHIC_DATA]" at bounding box center [538, 267] width 570 height 15
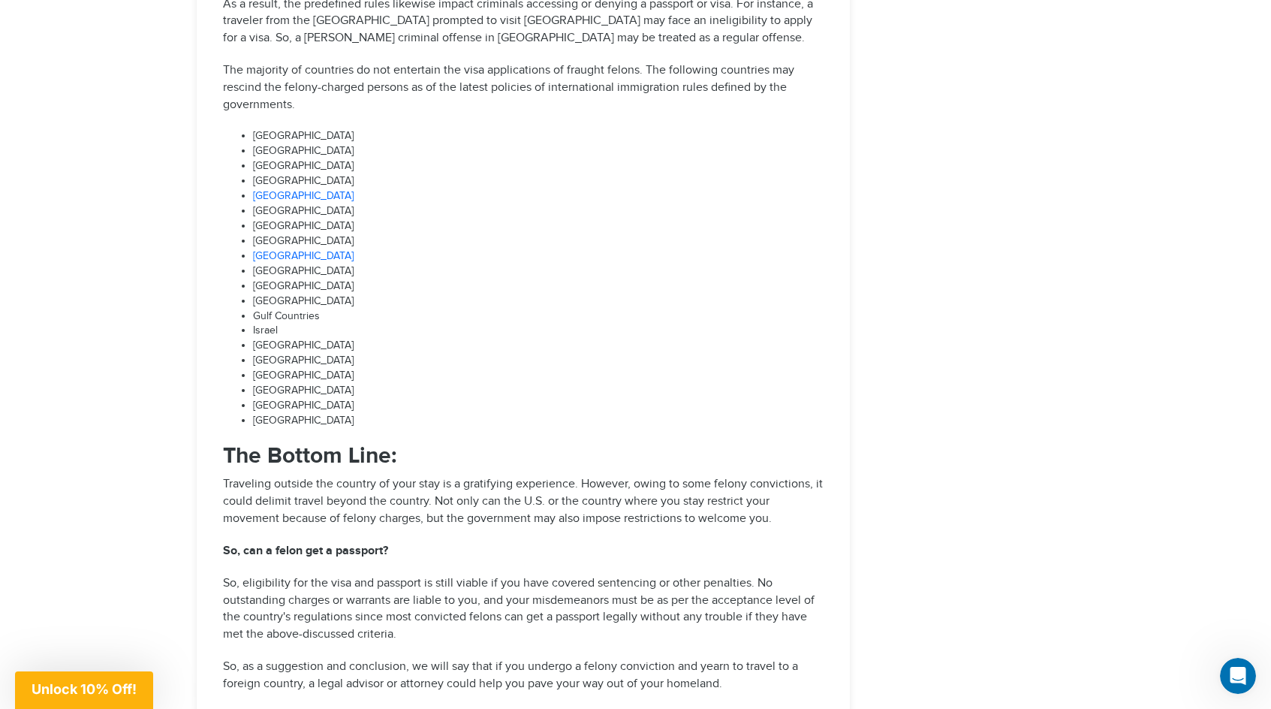
scroll to position [3405, 0]
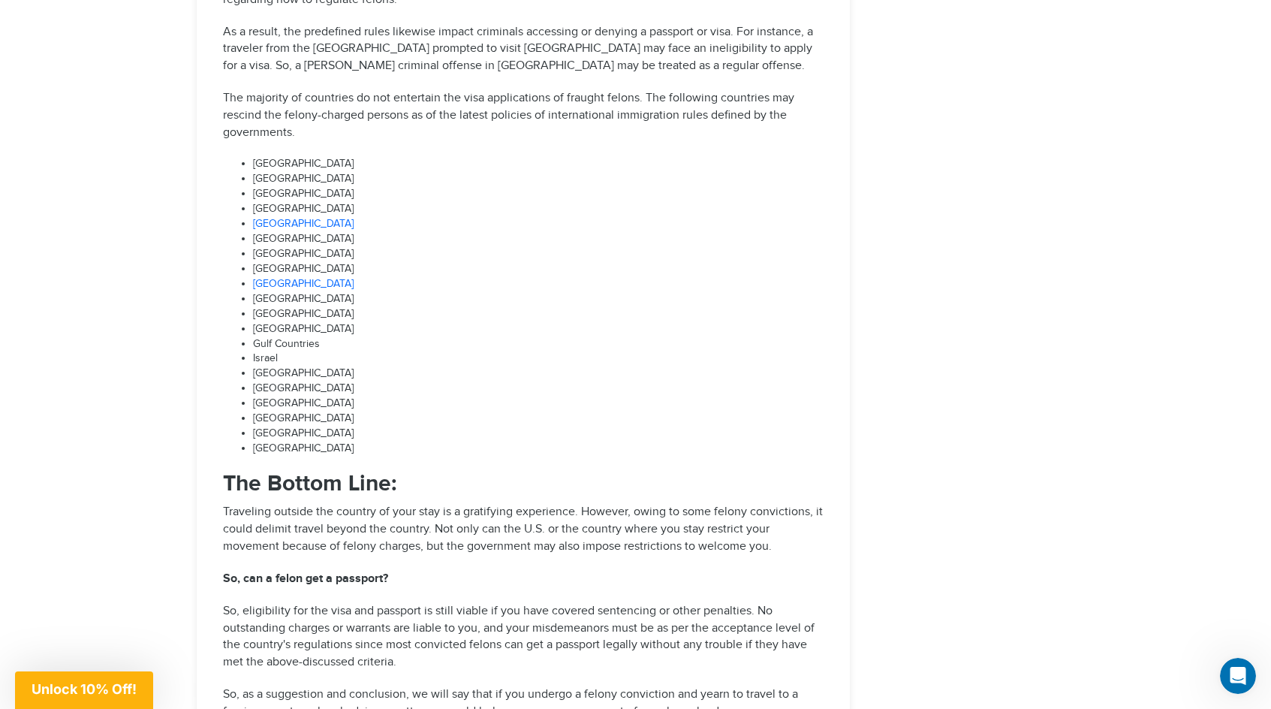
click at [331, 217] on li "[GEOGRAPHIC_DATA]" at bounding box center [538, 224] width 570 height 15
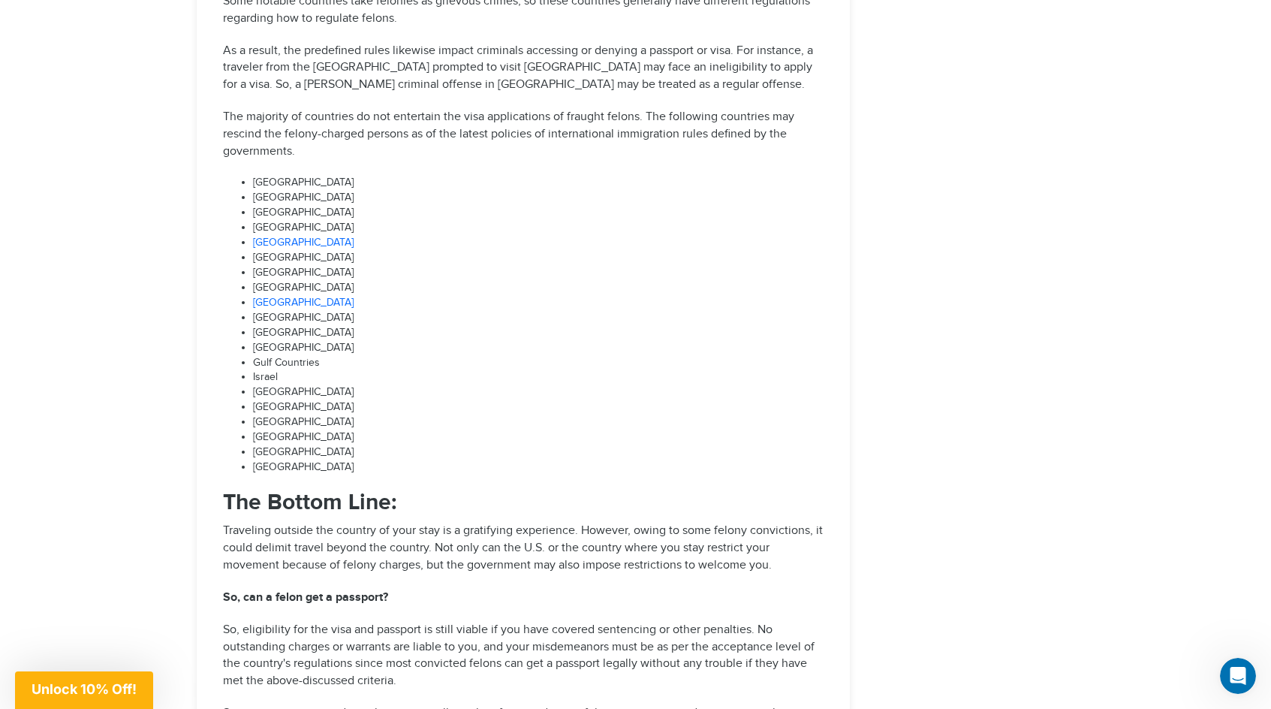
click at [340, 221] on li "[GEOGRAPHIC_DATA]" at bounding box center [538, 228] width 570 height 15
click at [423, 109] on p "The majority of countries do not entertain the visa applications of fraught fel…" at bounding box center [523, 135] width 601 height 52
click at [430, 176] on li "[GEOGRAPHIC_DATA]" at bounding box center [538, 183] width 570 height 15
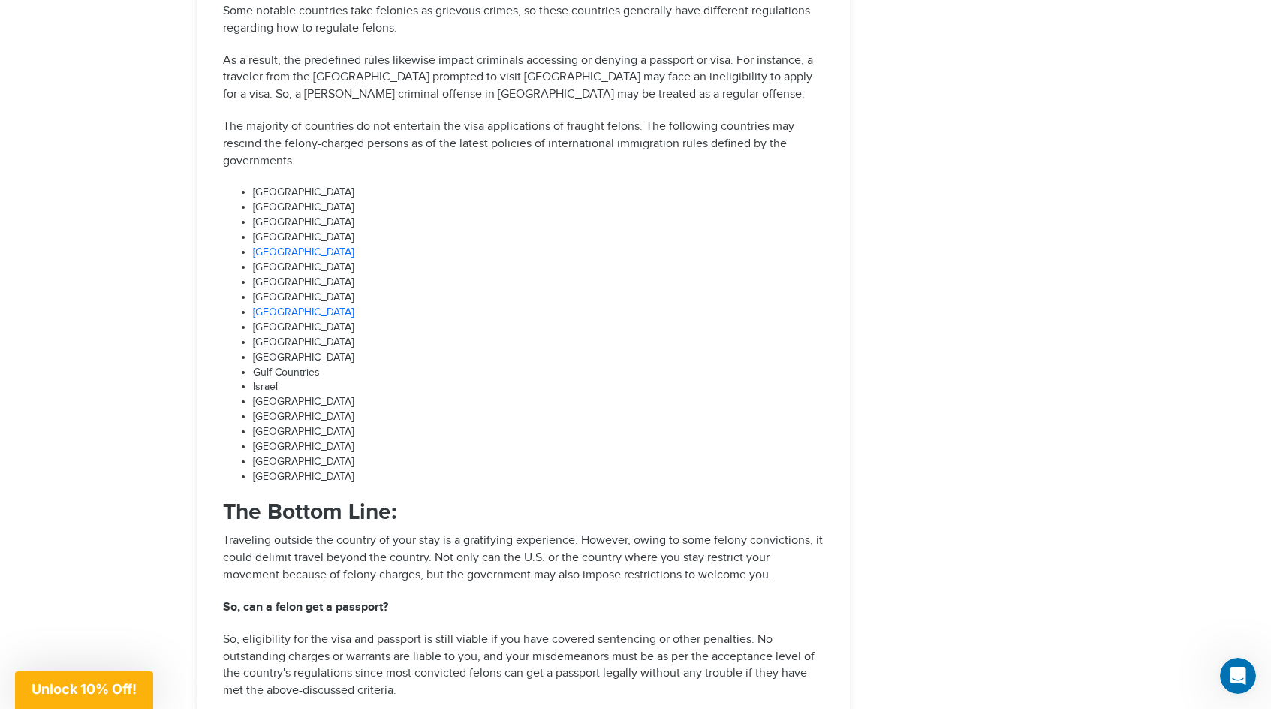
scroll to position [3354, 0]
click at [437, 202] on li "[GEOGRAPHIC_DATA]" at bounding box center [538, 209] width 570 height 15
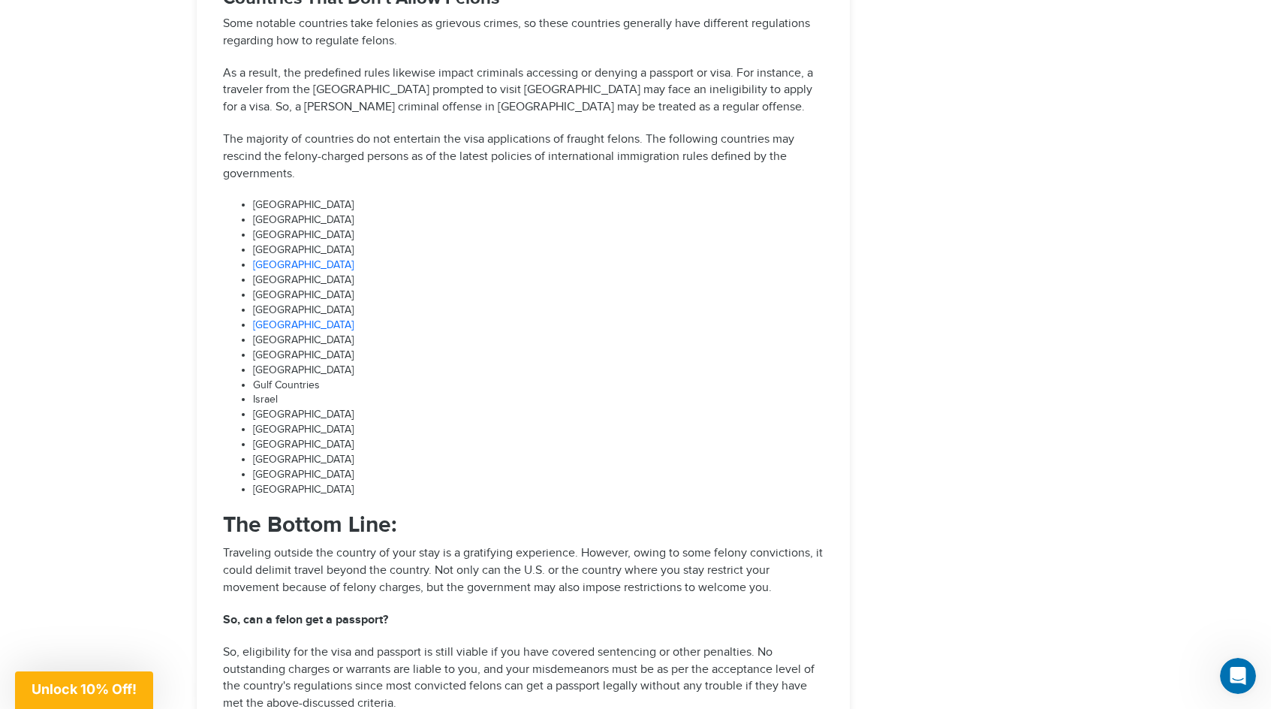
click at [439, 228] on li "[GEOGRAPHIC_DATA]" at bounding box center [538, 235] width 570 height 15
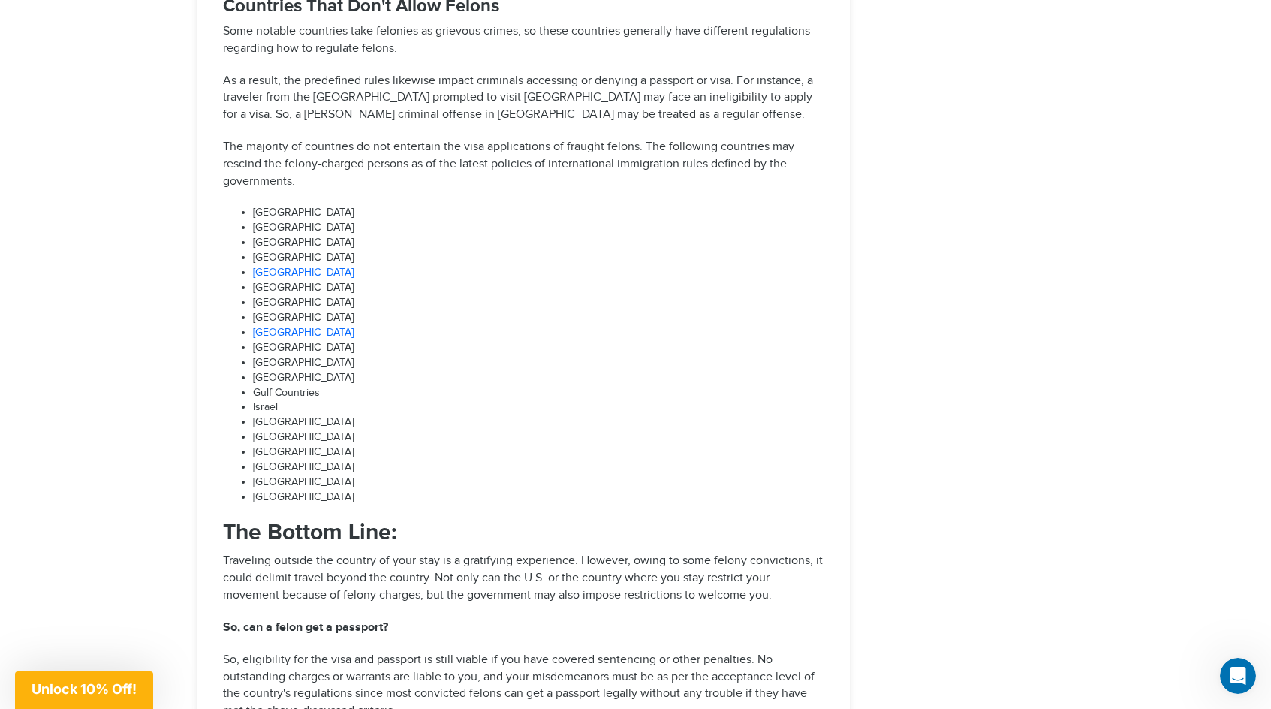
click at [444, 251] on li "[GEOGRAPHIC_DATA]" at bounding box center [538, 258] width 570 height 15
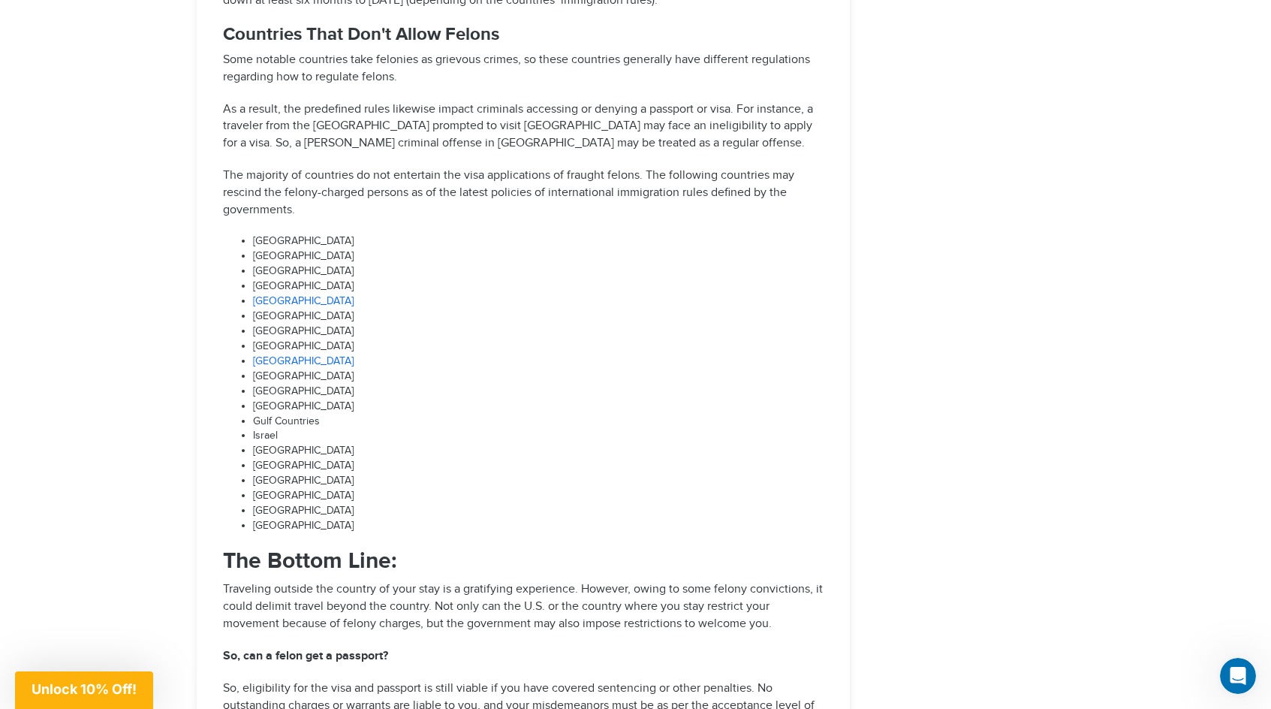
scroll to position [3287, 0]
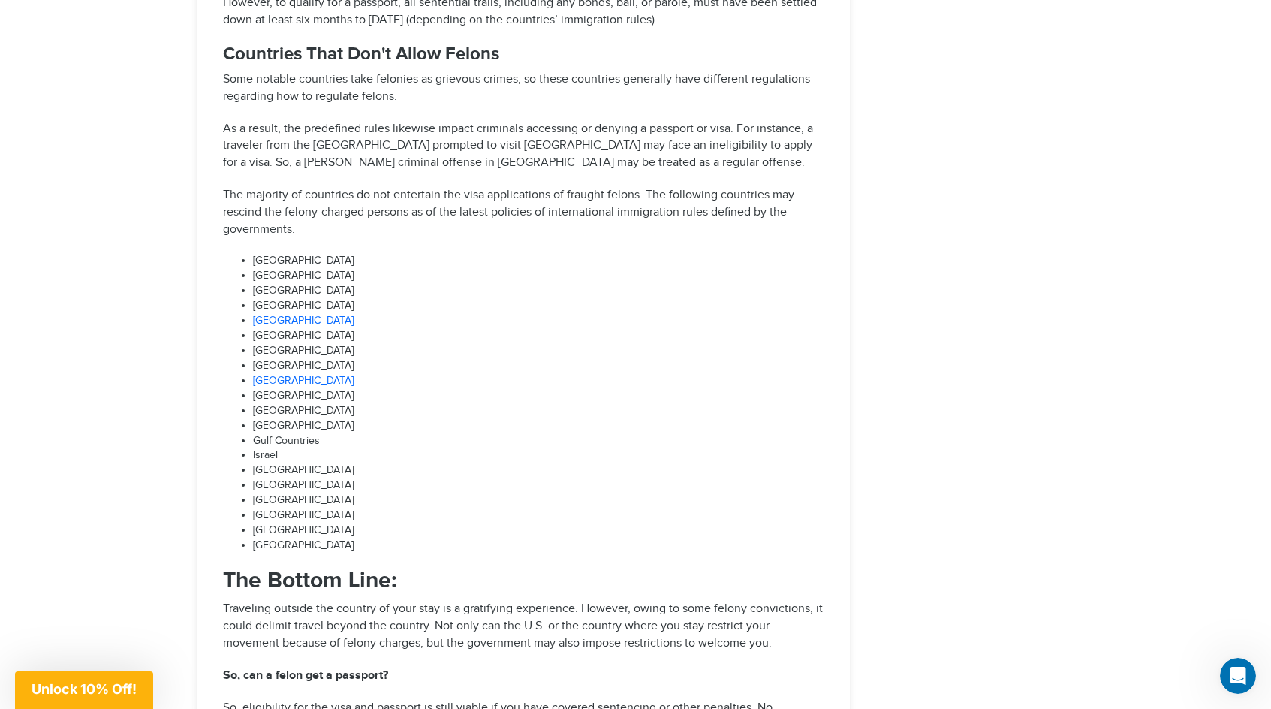
click at [451, 269] on li "[GEOGRAPHIC_DATA]" at bounding box center [538, 276] width 570 height 15
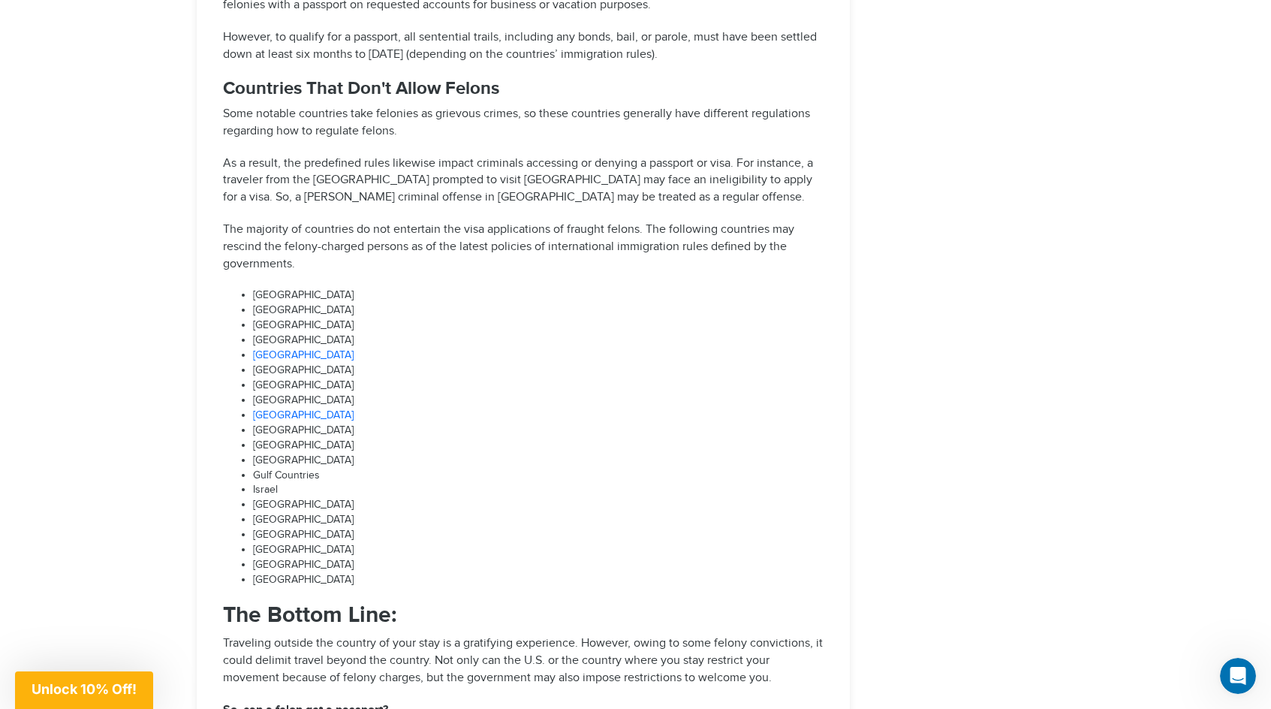
click at [466, 303] on li "[GEOGRAPHIC_DATA]" at bounding box center [538, 310] width 570 height 15
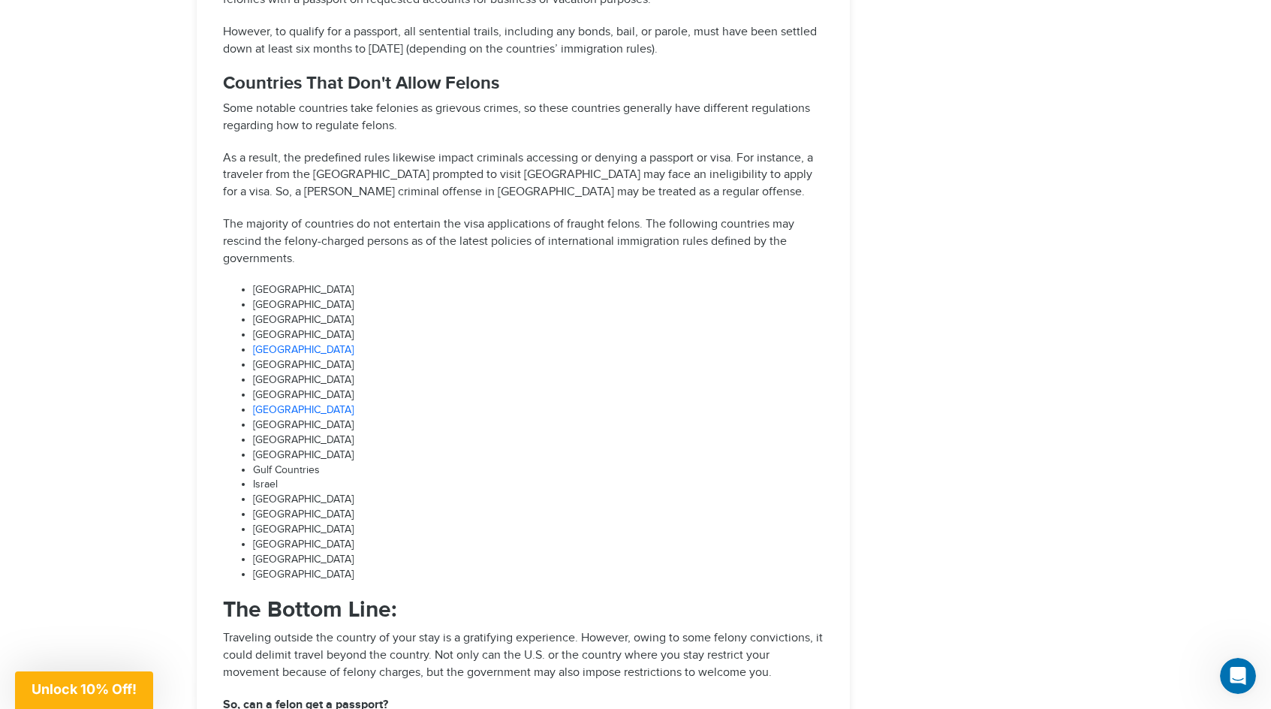
scroll to position [3258, 0]
click at [456, 297] on li "[GEOGRAPHIC_DATA]" at bounding box center [538, 304] width 570 height 15
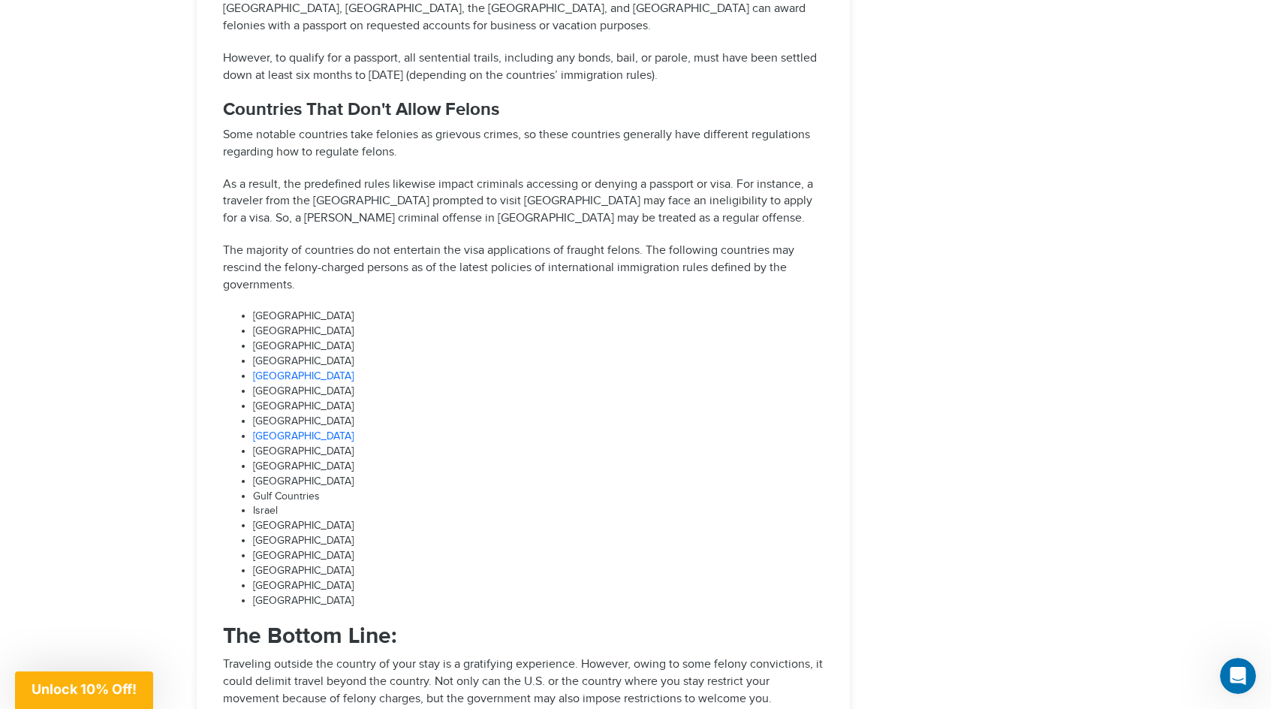
scroll to position [3228, 0]
click at [414, 342] on li "[GEOGRAPHIC_DATA]" at bounding box center [538, 349] width 570 height 15
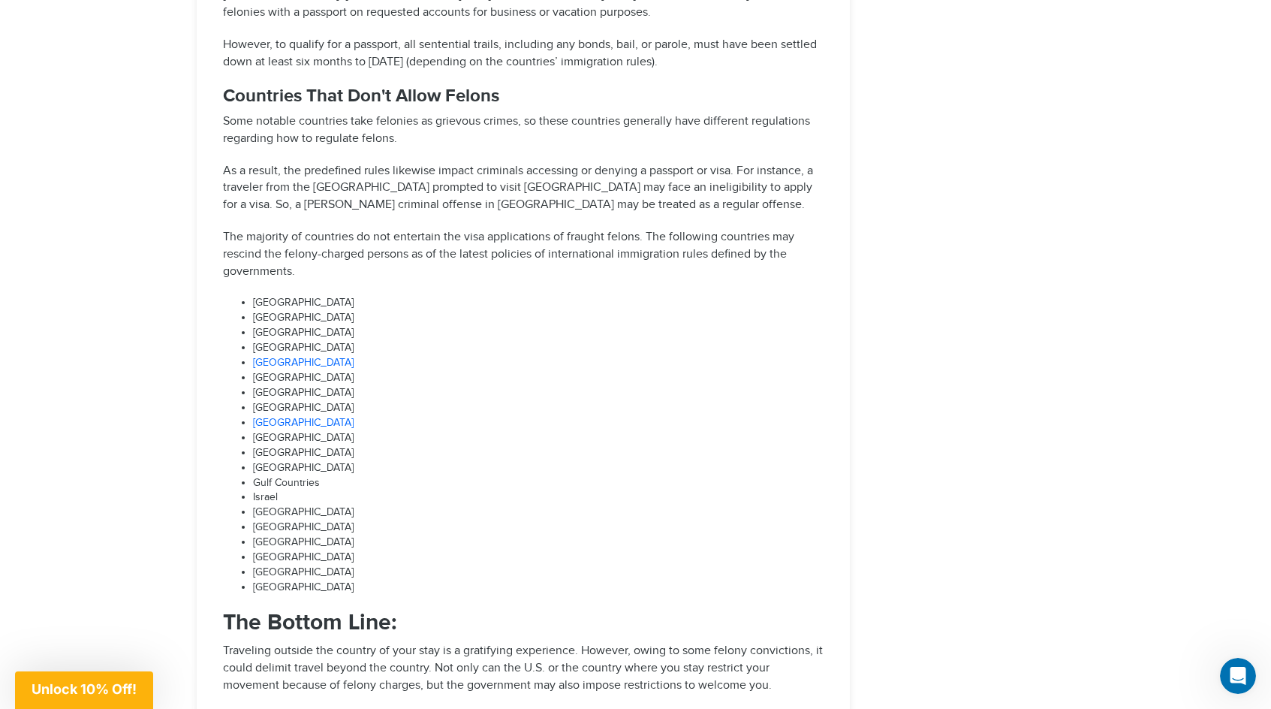
click at [414, 326] on li "[GEOGRAPHIC_DATA]" at bounding box center [538, 333] width 570 height 15
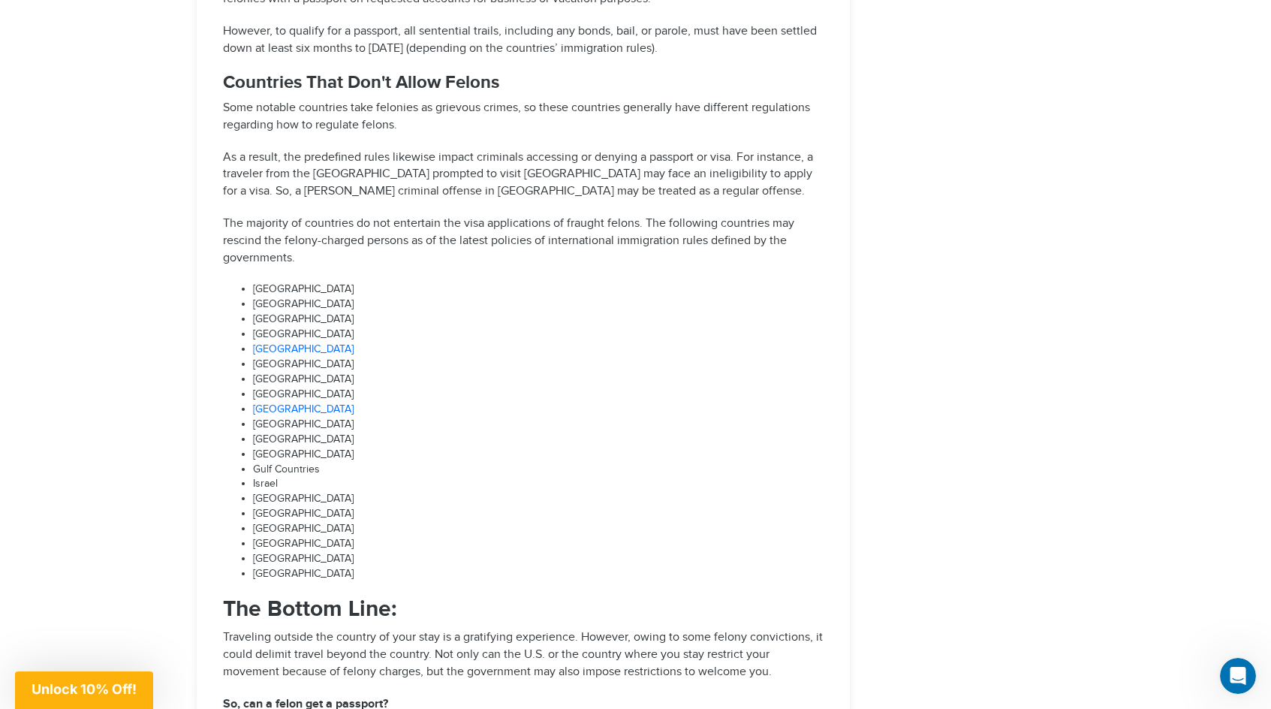
scroll to position [3260, 0]
click at [339, 356] on li "[GEOGRAPHIC_DATA]" at bounding box center [538, 363] width 570 height 15
click at [343, 356] on li "[GEOGRAPHIC_DATA]" at bounding box center [538, 363] width 570 height 15
click at [339, 356] on li "[GEOGRAPHIC_DATA]" at bounding box center [538, 363] width 570 height 15
click at [343, 356] on li "[GEOGRAPHIC_DATA]" at bounding box center [538, 363] width 570 height 15
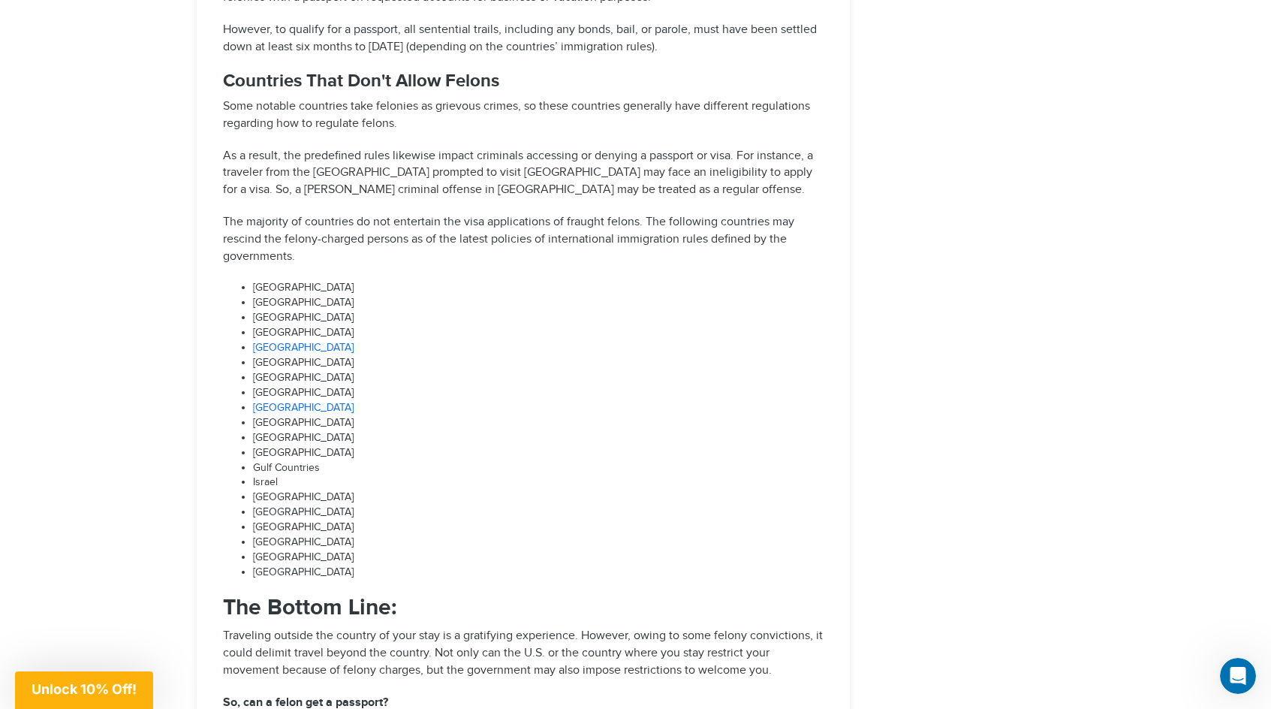
scroll to position [3243, 0]
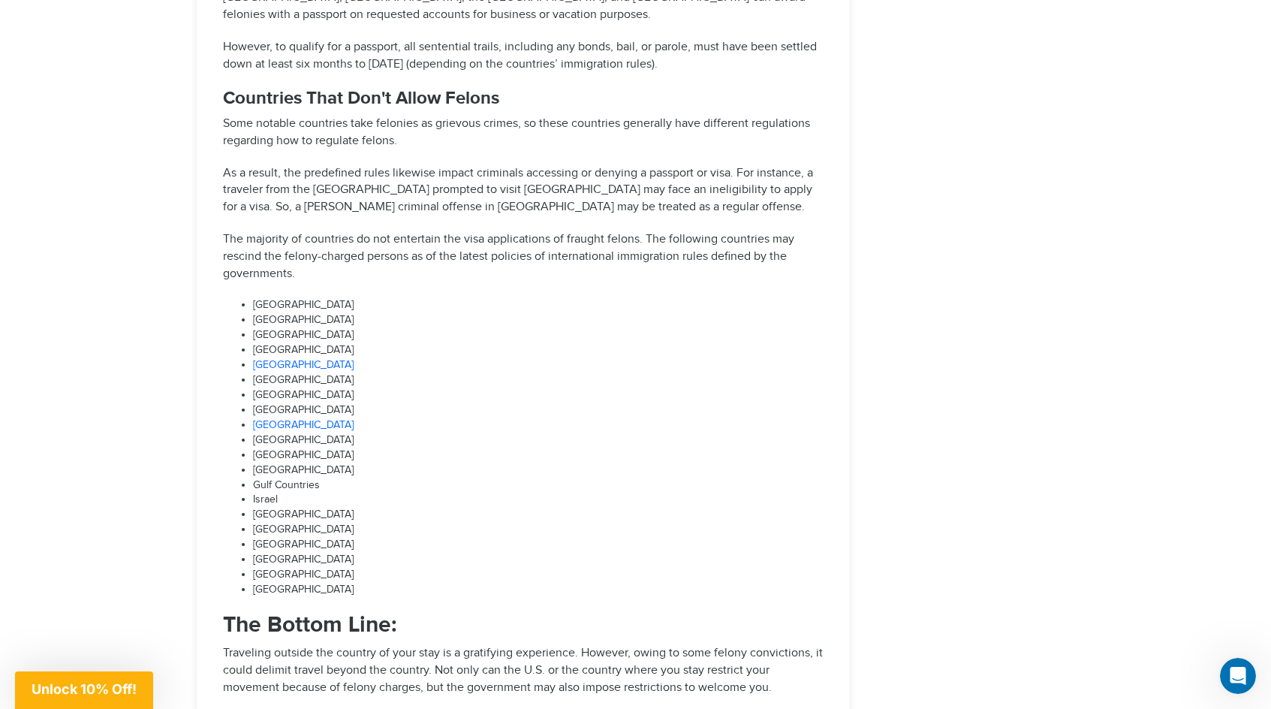
click at [360, 328] on li "[GEOGRAPHIC_DATA]" at bounding box center [538, 335] width 570 height 15
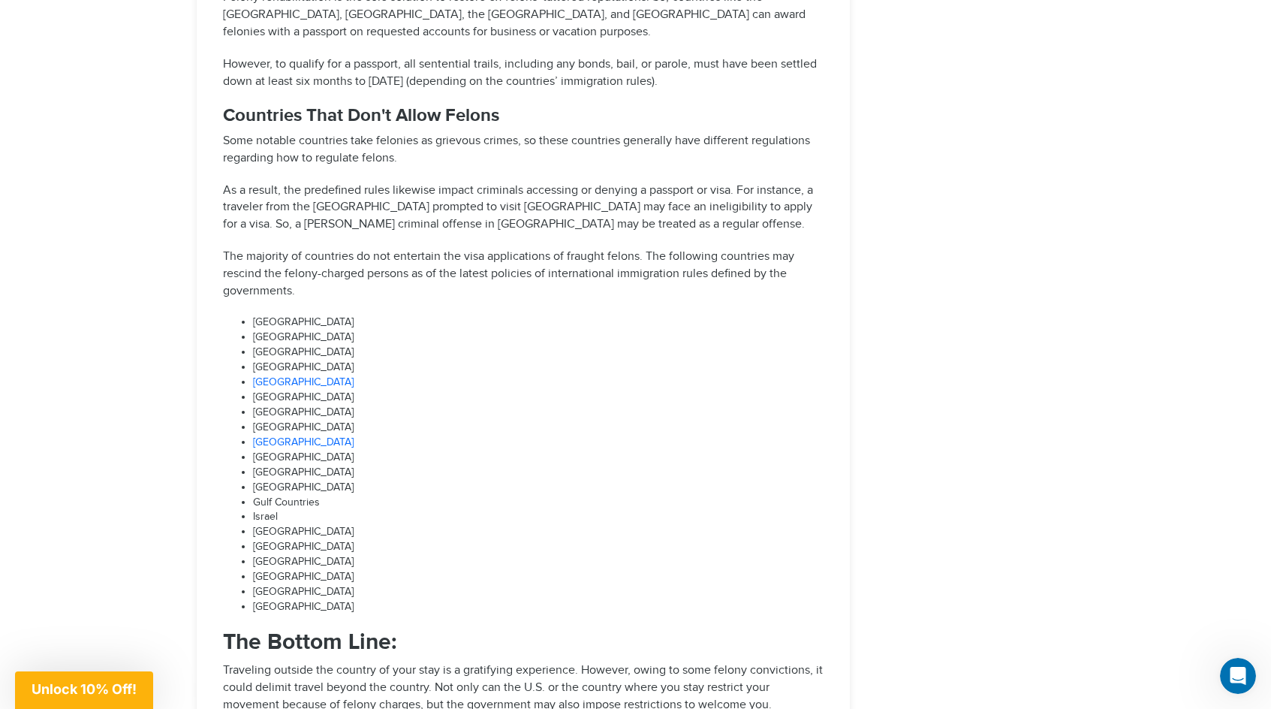
scroll to position [3221, 0]
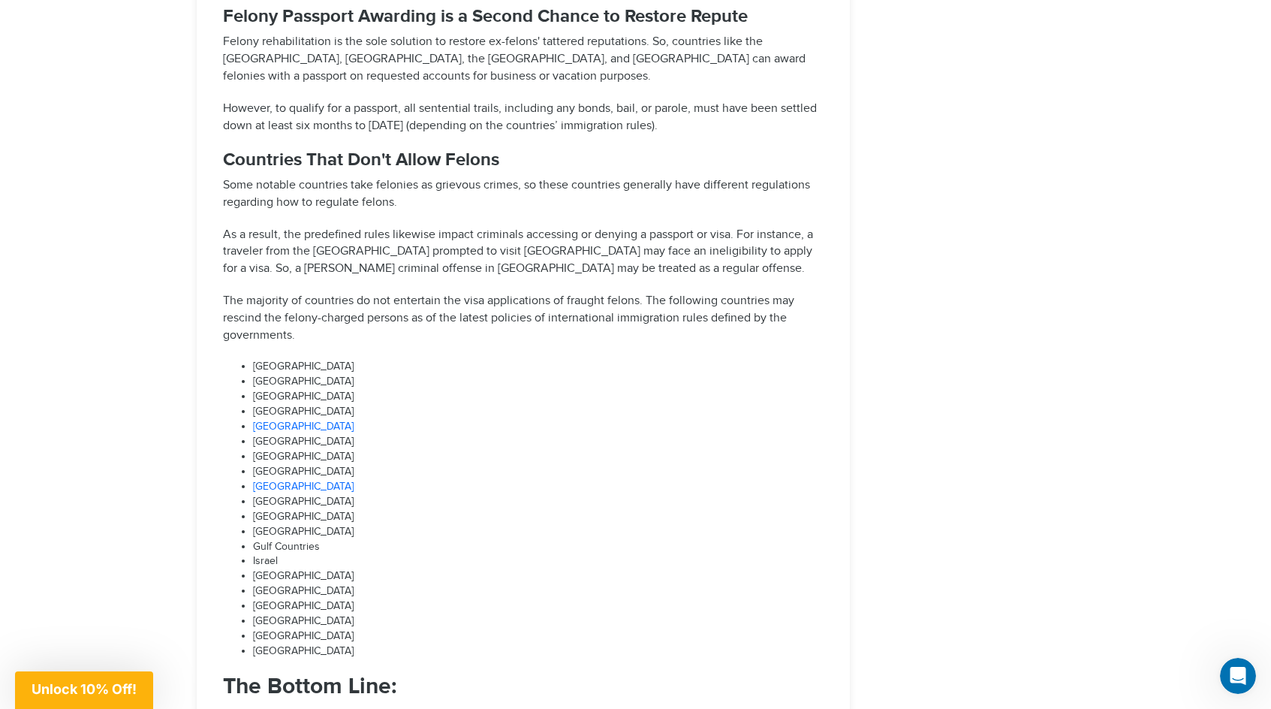
click at [459, 293] on p "The majority of countries do not entertain the visa applications of fraught fel…" at bounding box center [523, 319] width 601 height 52
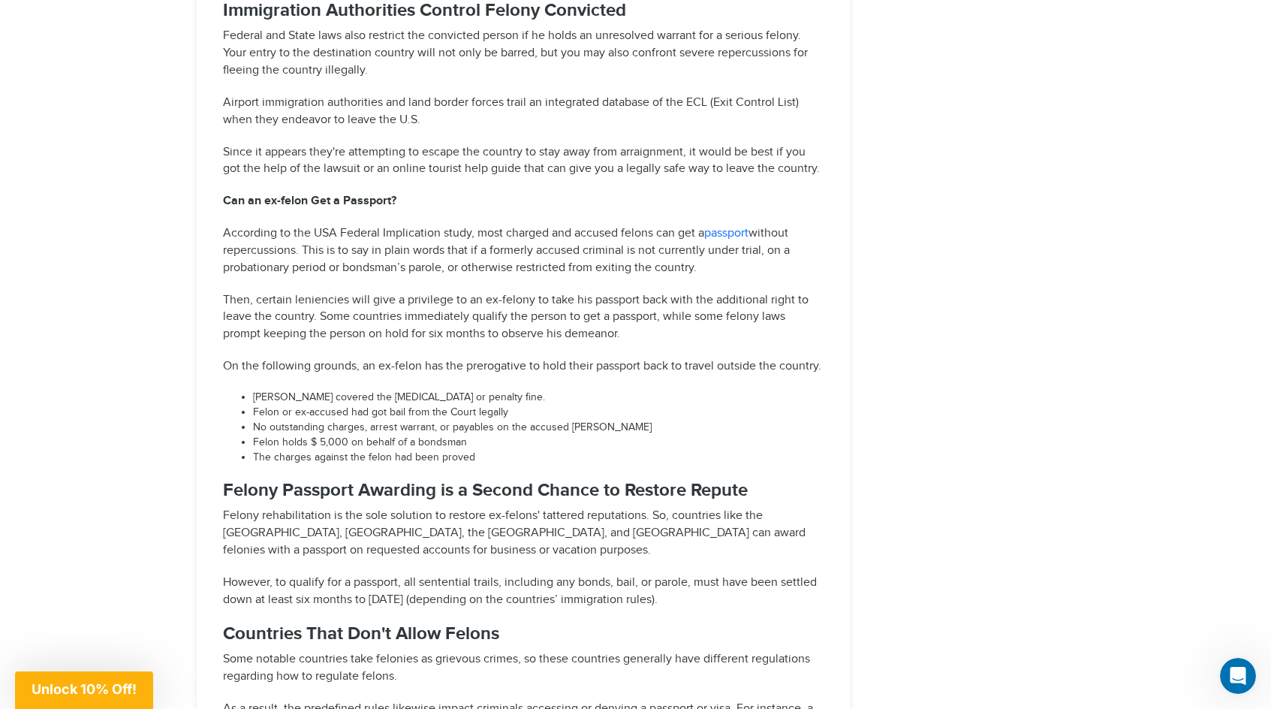
scroll to position [2625, 0]
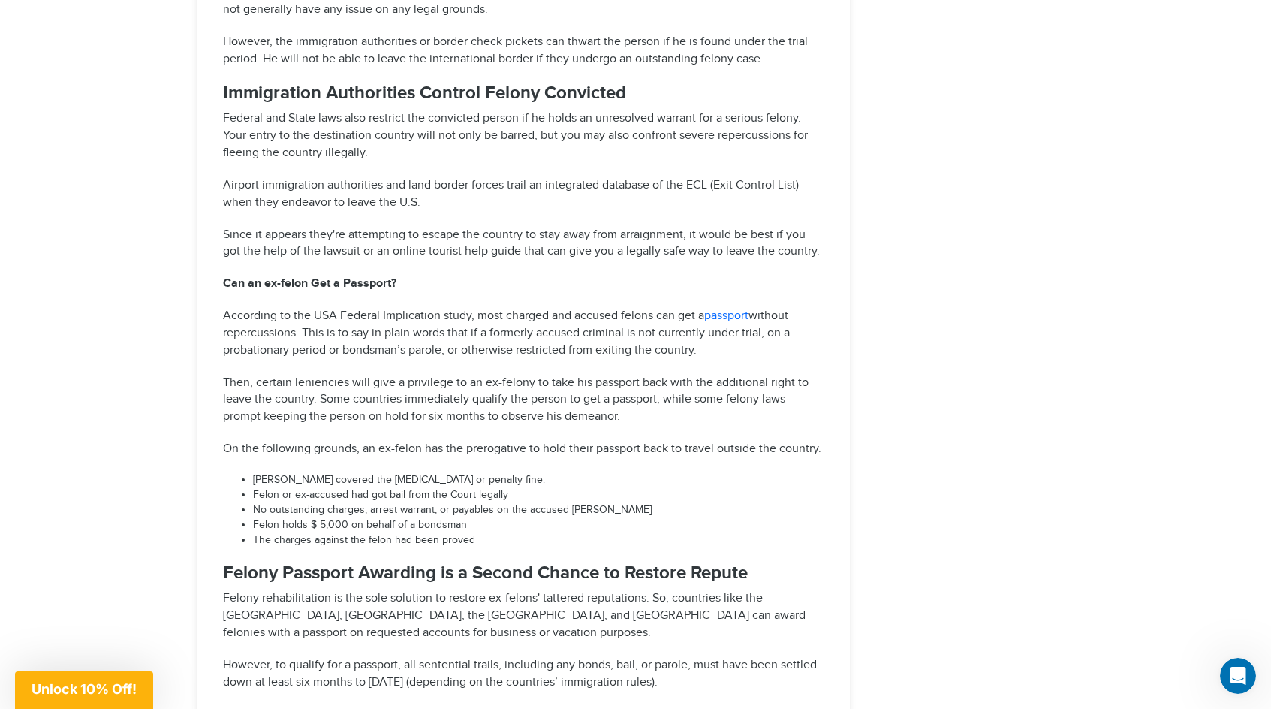
click at [515, 308] on p "According to the USA Federal Implication study, most charged and accused felons…" at bounding box center [523, 334] width 601 height 52
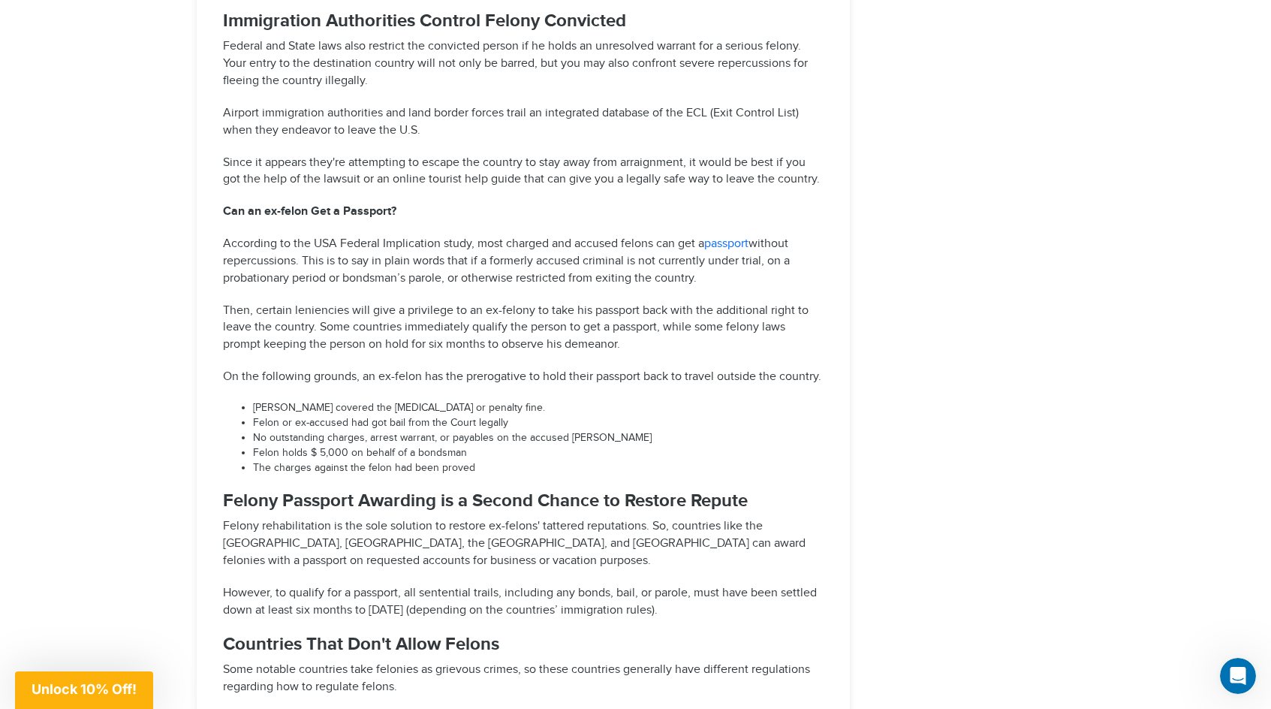
scroll to position [2699, 0]
click at [514, 301] on p "Then, certain leniencies will give a privilege to an ex-felony to take his pass…" at bounding box center [523, 327] width 601 height 52
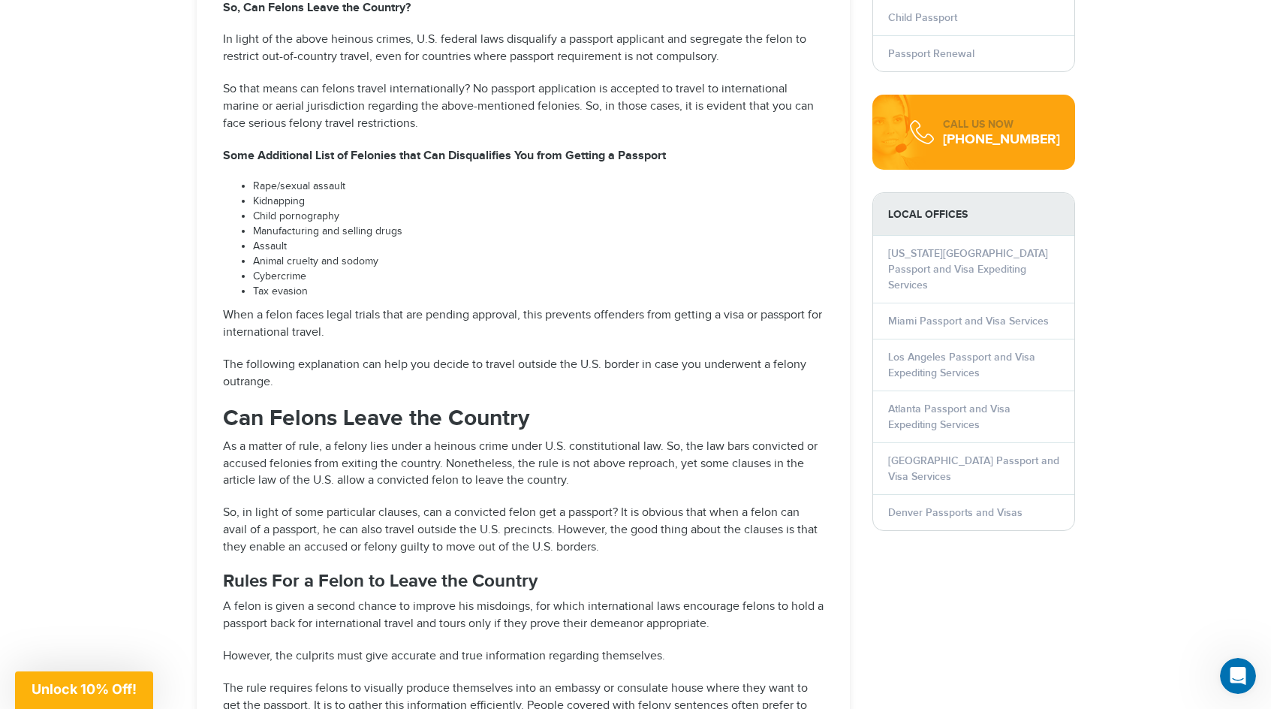
scroll to position [1655, 0]
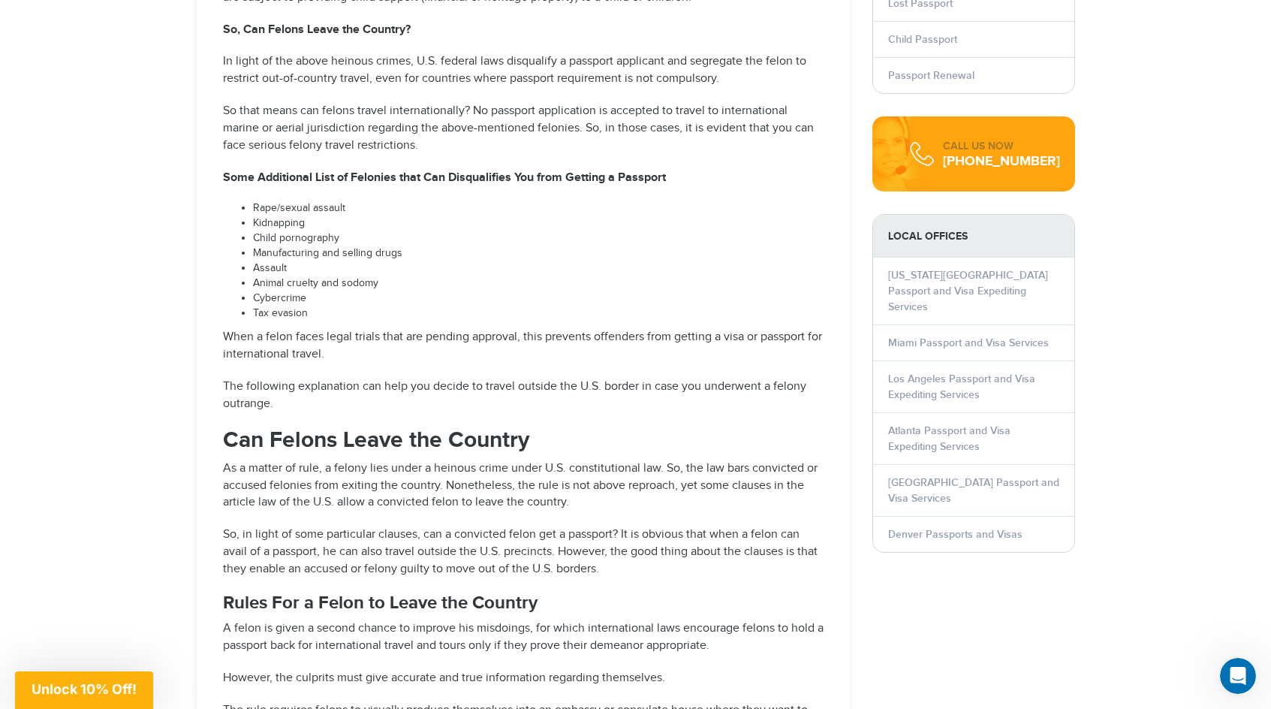
click at [577, 231] on li "Child pornography" at bounding box center [538, 238] width 570 height 15
click at [550, 231] on li "Child pornography" at bounding box center [538, 238] width 570 height 15
click at [540, 231] on li "Child pornography" at bounding box center [538, 238] width 570 height 15
click at [534, 261] on li "Assault" at bounding box center [538, 268] width 570 height 15
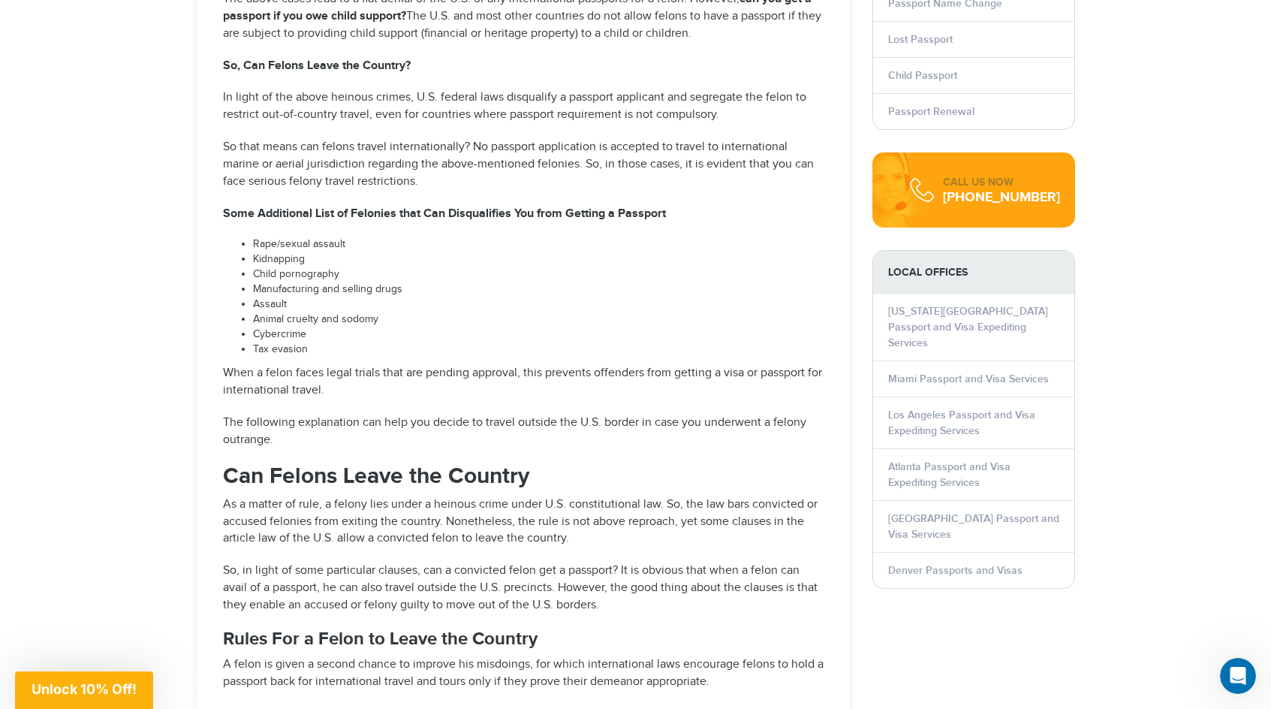
scroll to position [1617, 0]
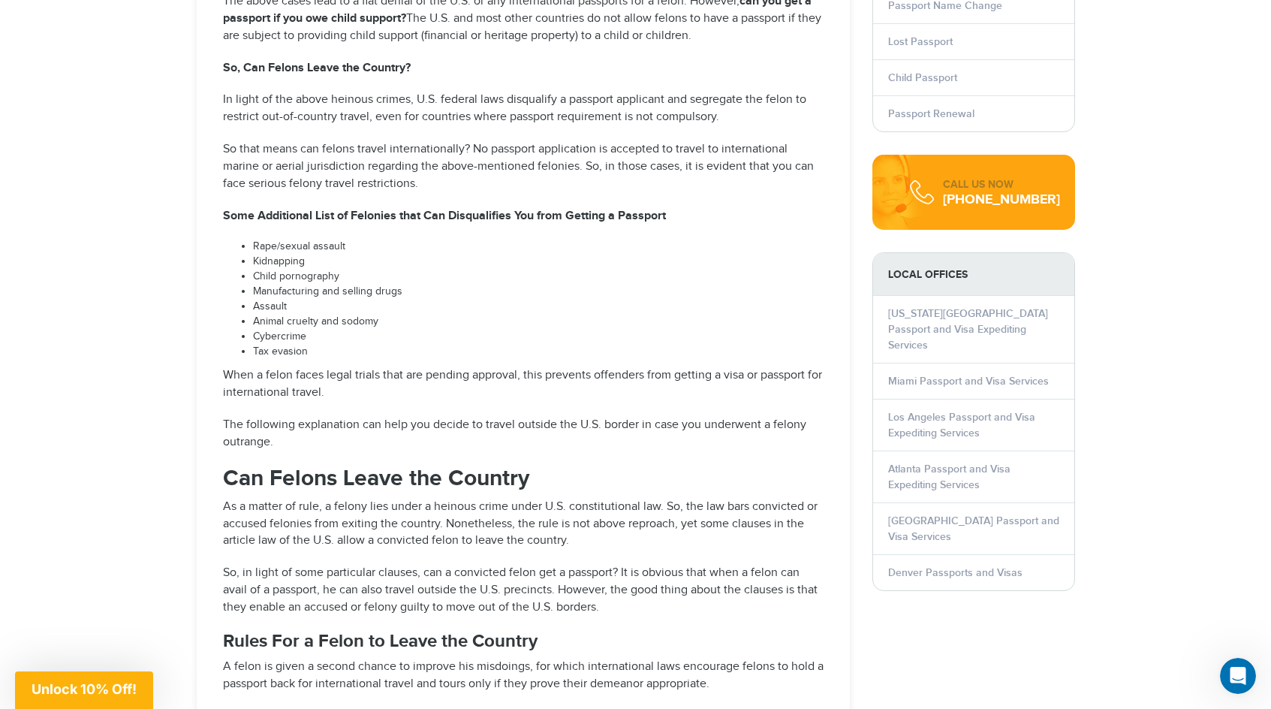
click at [539, 315] on li "Animal cruelty and sodomy" at bounding box center [538, 322] width 570 height 15
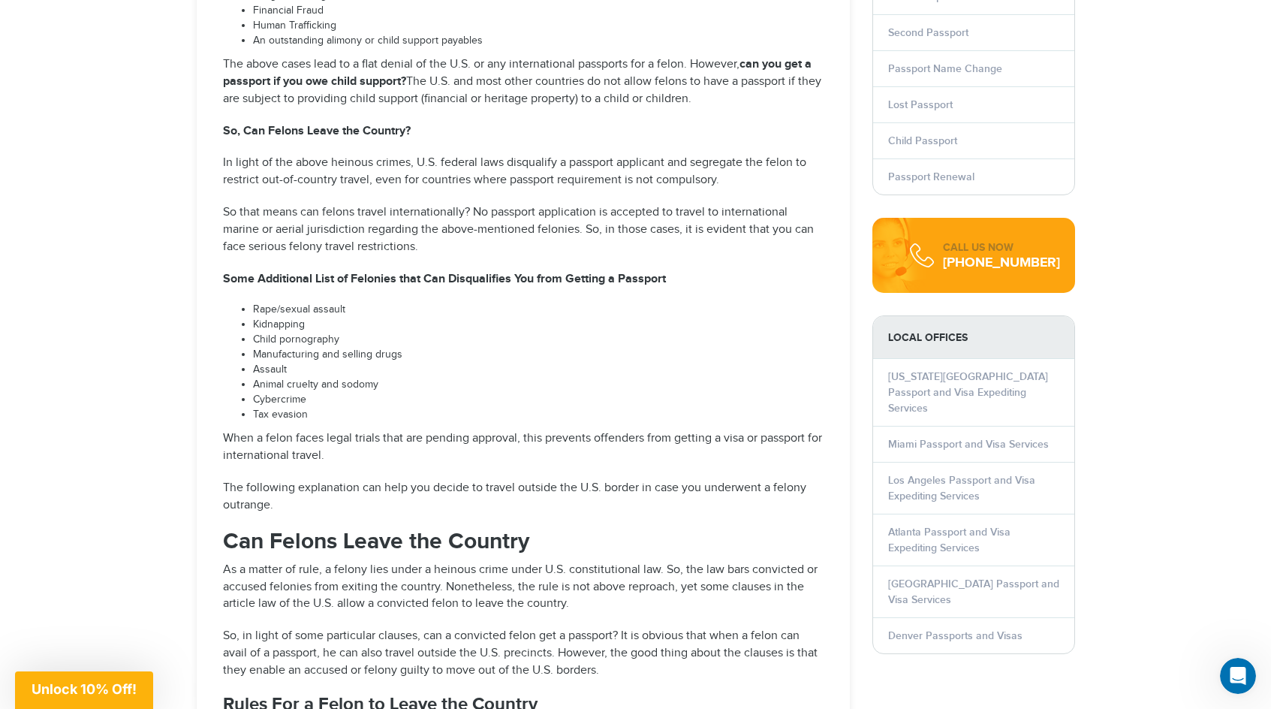
scroll to position [1518, 0]
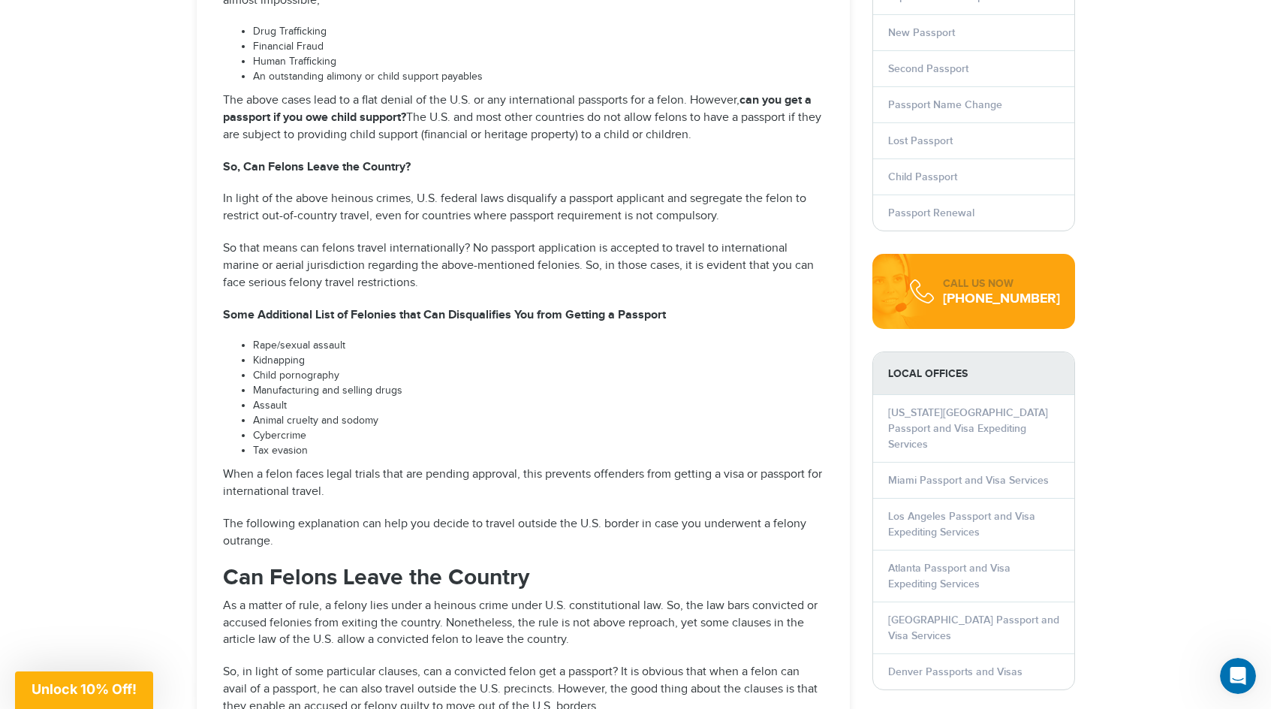
click at [538, 240] on p "So that means can felons travel internationally? No passport application is acc…" at bounding box center [523, 266] width 601 height 52
click at [562, 240] on p "So that means can felons travel internationally? No passport application is acc…" at bounding box center [523, 266] width 601 height 52
click at [572, 240] on p "So that means can felons travel internationally? No passport application is acc…" at bounding box center [523, 266] width 601 height 52
click at [585, 240] on p "So that means can felons travel internationally? No passport application is acc…" at bounding box center [523, 266] width 601 height 52
click at [582, 254] on p "So that means can felons travel internationally? No passport application is acc…" at bounding box center [523, 266] width 601 height 52
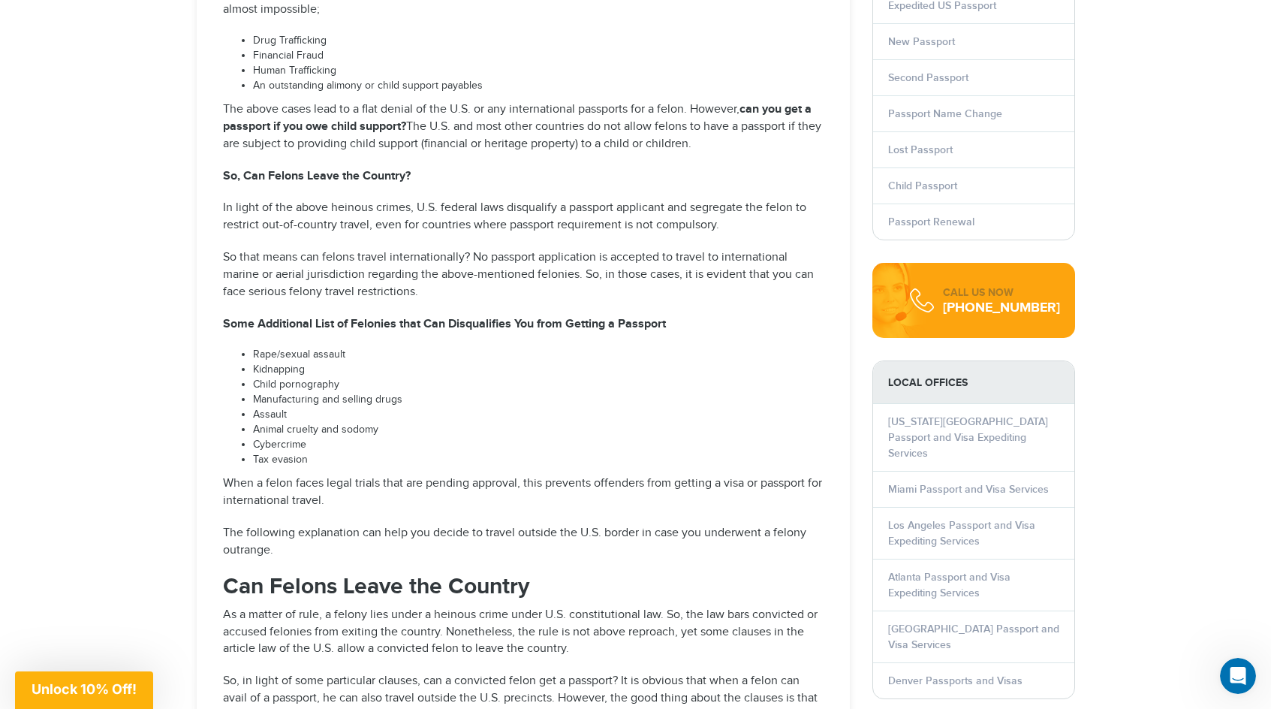
scroll to position [1507, 0]
click at [585, 266] on p "So that means can felons travel internationally? No passport application is acc…" at bounding box center [523, 277] width 601 height 52
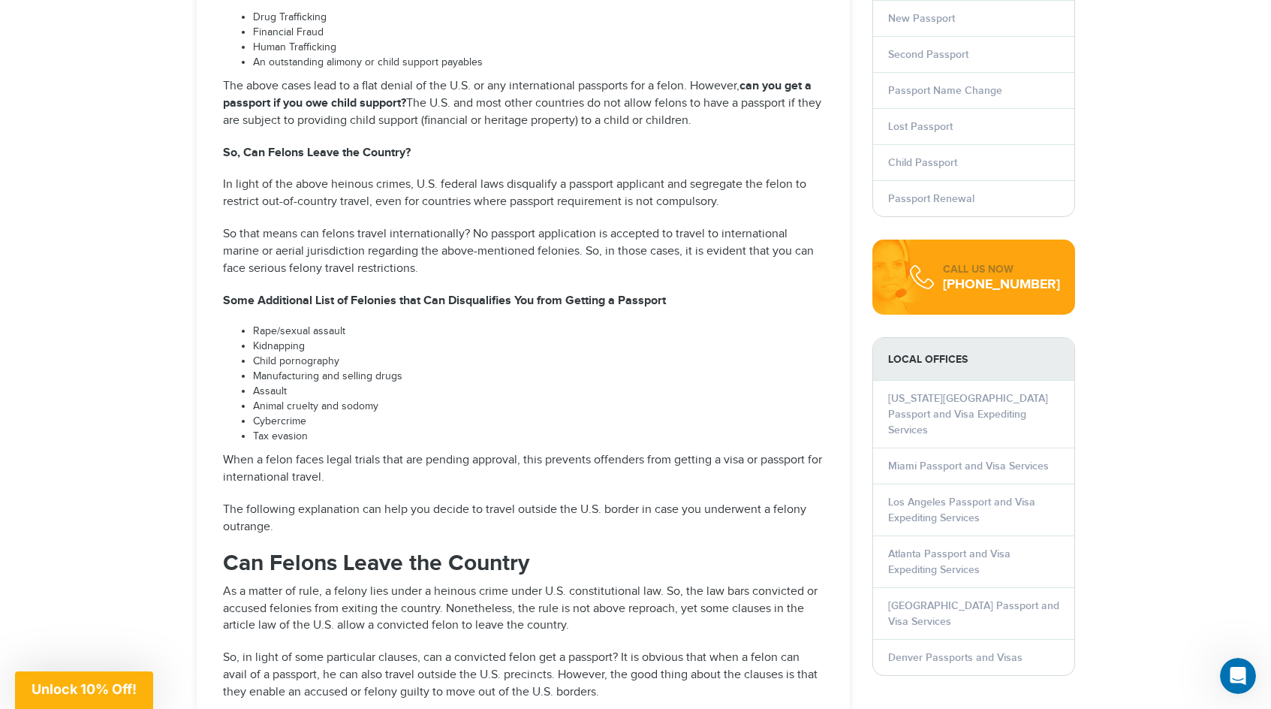
scroll to position [1535, 0]
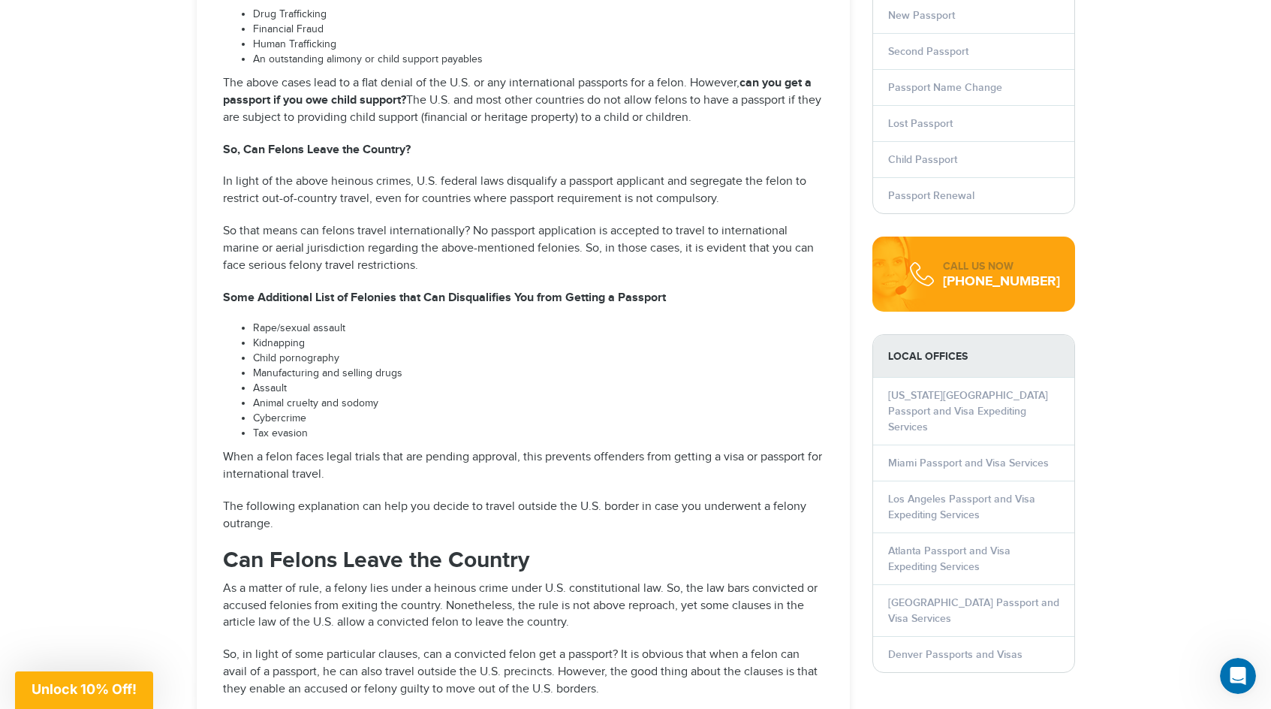
click at [564, 381] on li "Assault" at bounding box center [538, 388] width 570 height 15
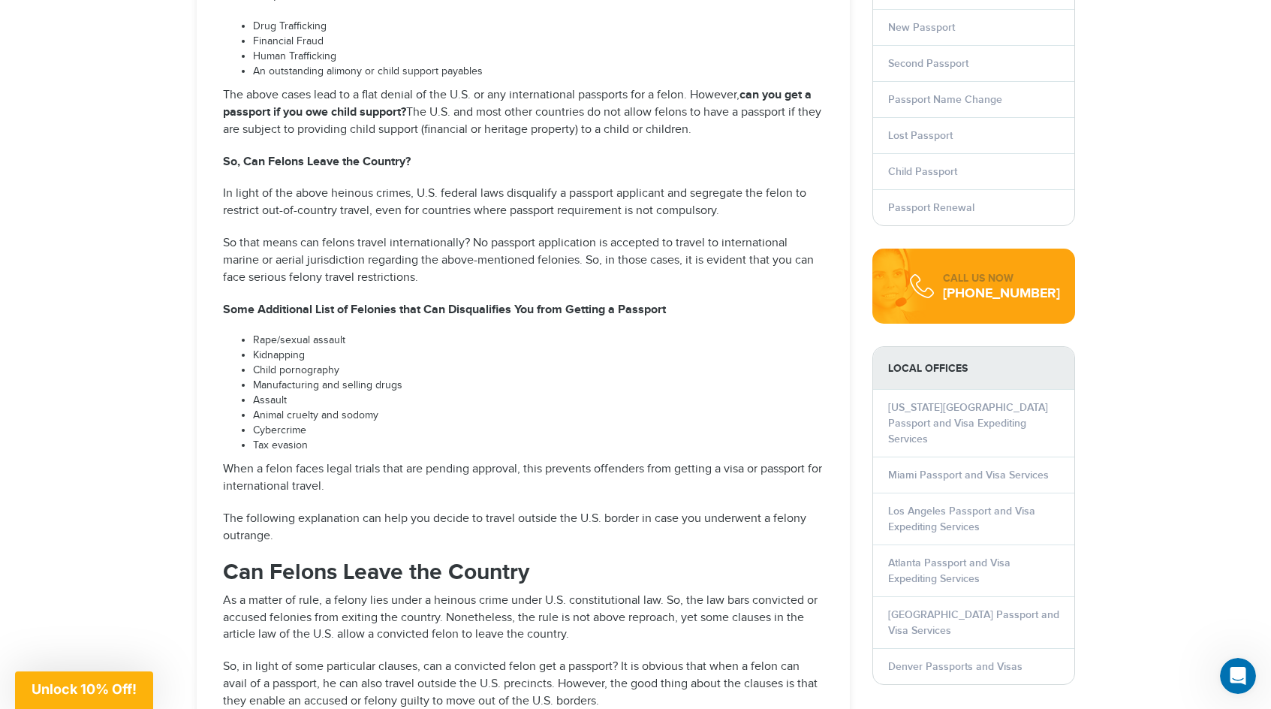
scroll to position [1519, 0]
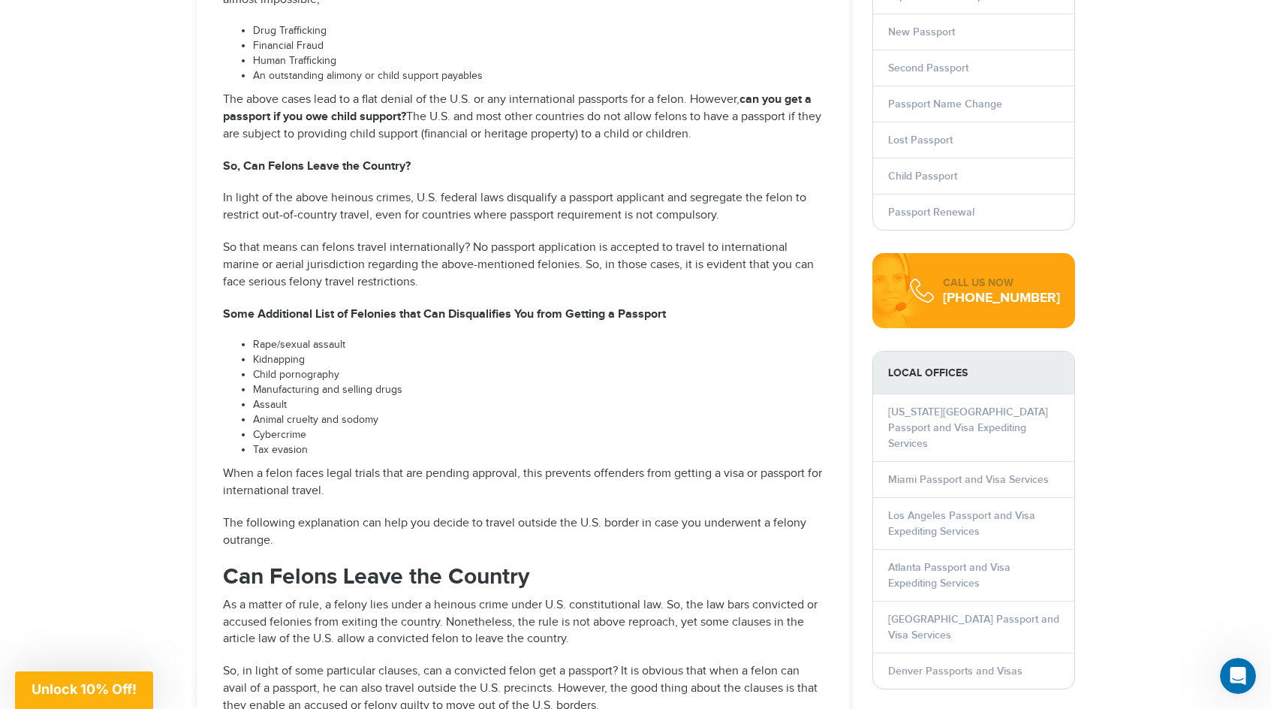
click at [564, 368] on li "Child pornography" at bounding box center [538, 375] width 570 height 15
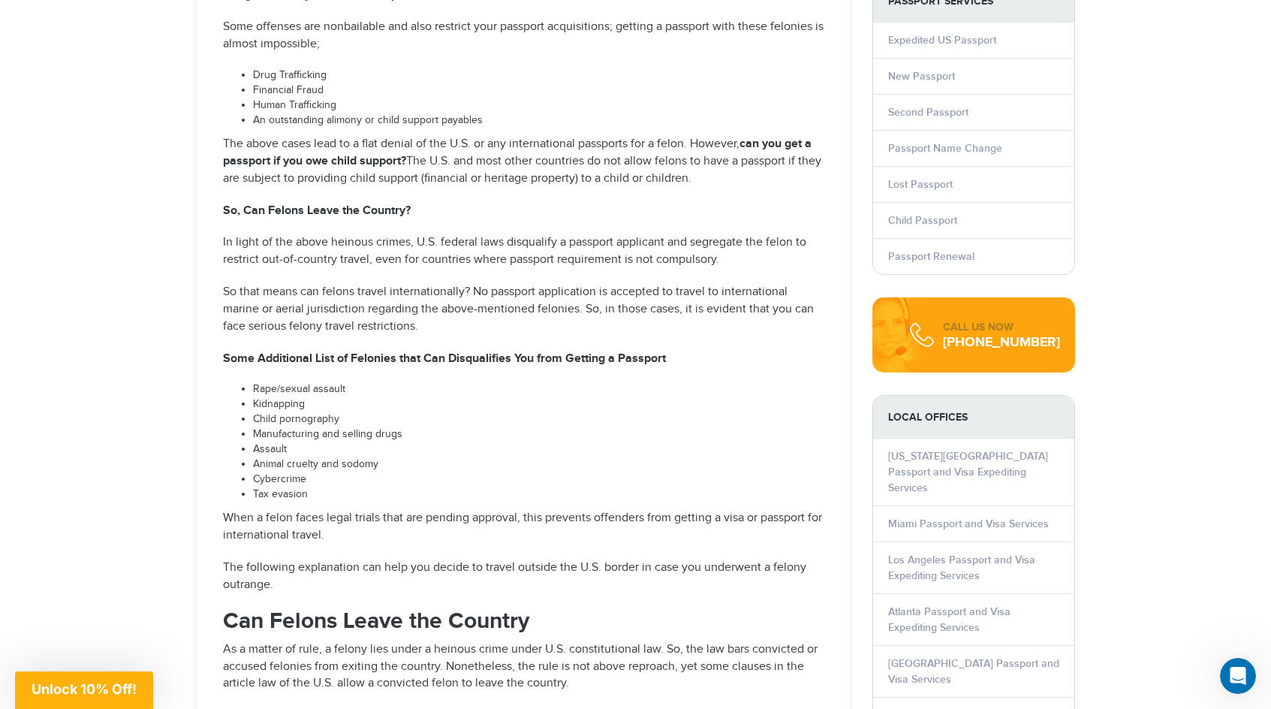
click at [319, 412] on li "Child pornography" at bounding box center [538, 419] width 570 height 15
click at [336, 427] on li "Manufacturing and selling drugs" at bounding box center [538, 434] width 570 height 15
click at [323, 487] on li "Tax evasion" at bounding box center [538, 494] width 570 height 15
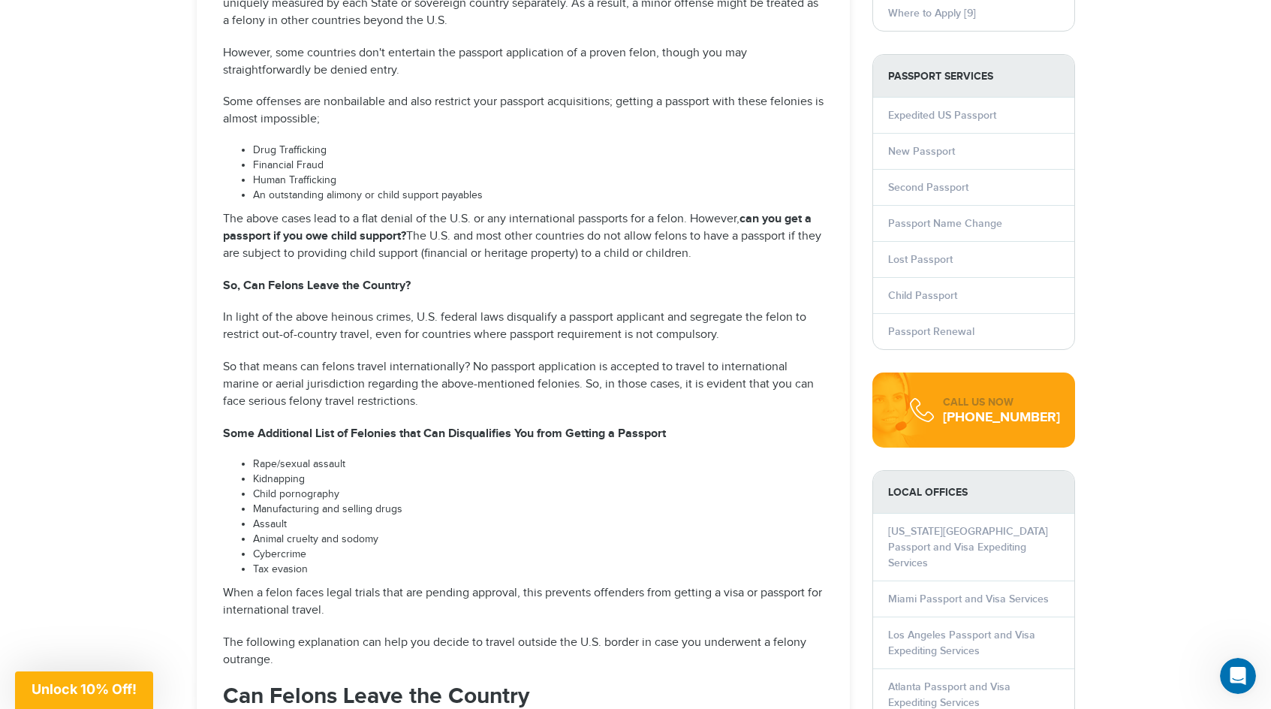
scroll to position [1430, 0]
